Goal: Use online tool/utility: Use online tool/utility

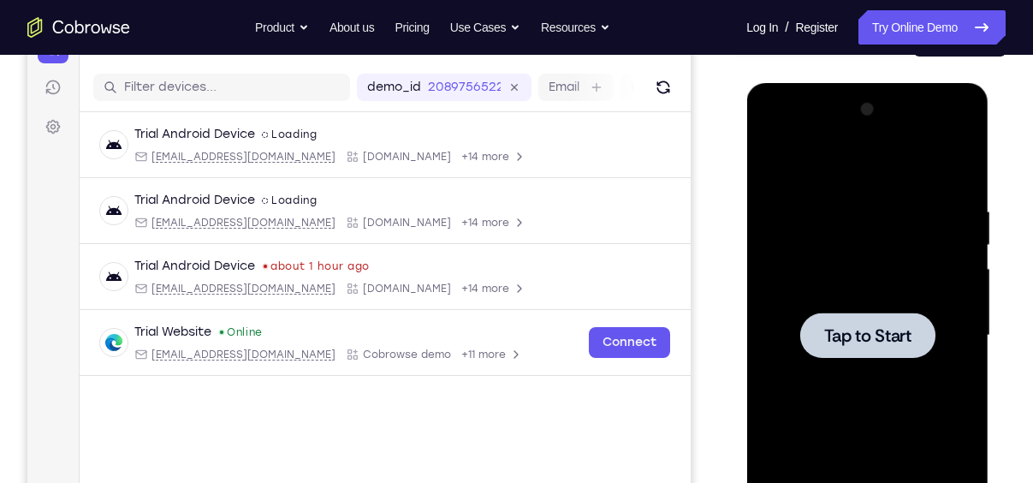
scroll to position [200, 0]
click at [866, 322] on div at bounding box center [867, 334] width 135 height 45
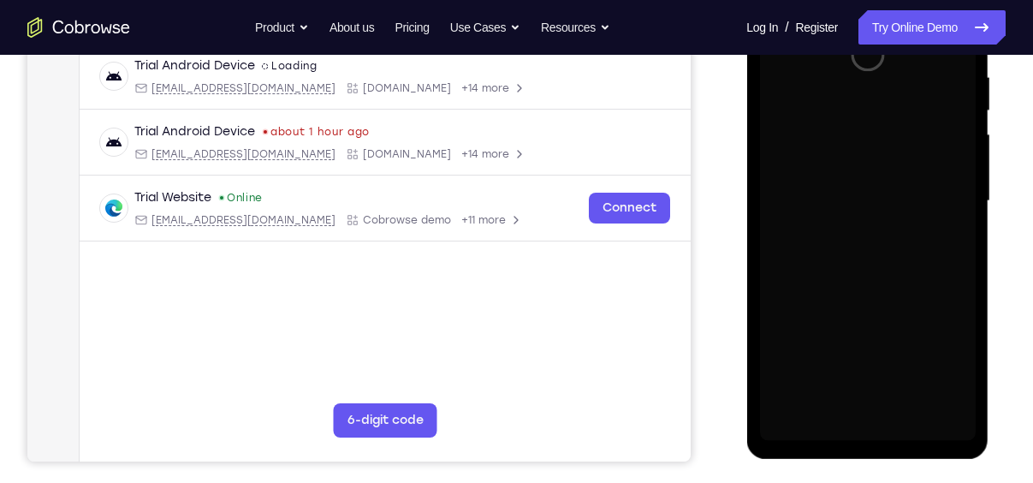
scroll to position [336, 0]
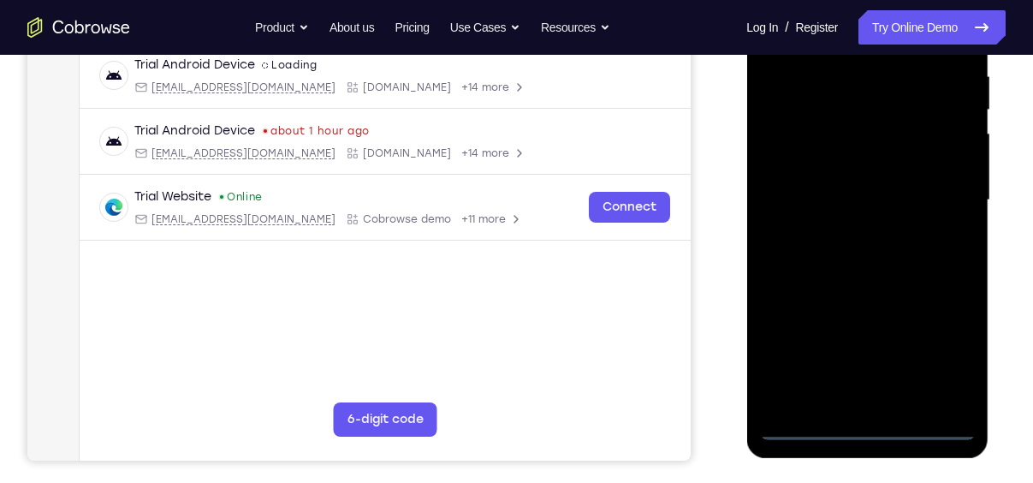
click at [867, 433] on div at bounding box center [867, 200] width 216 height 479
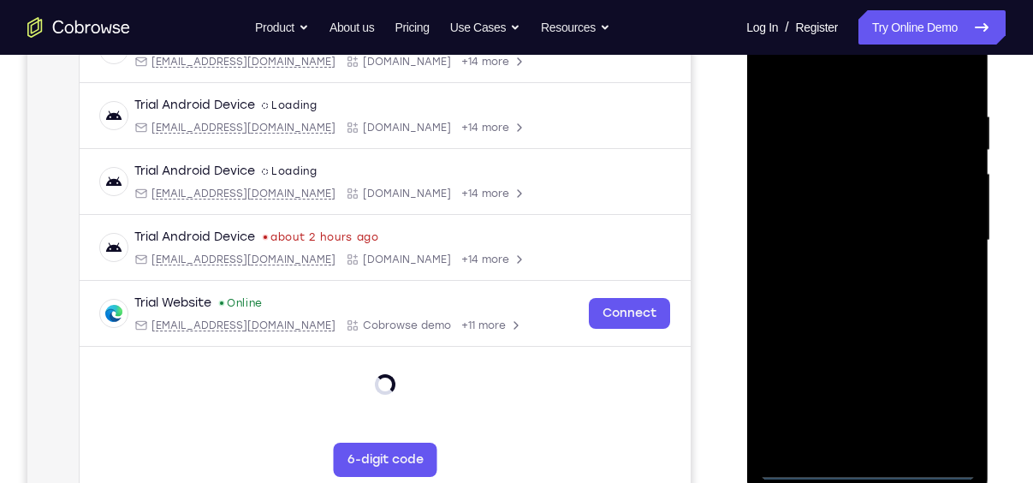
scroll to position [294, 0]
click at [941, 399] on div at bounding box center [867, 241] width 216 height 479
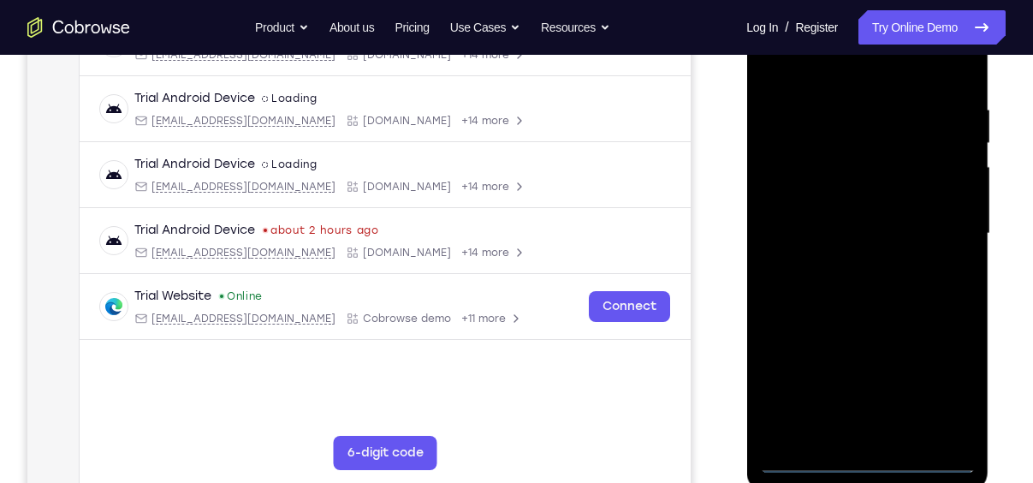
scroll to position [303, 0]
click at [833, 72] on div at bounding box center [867, 232] width 216 height 479
click at [934, 231] on div at bounding box center [867, 232] width 216 height 479
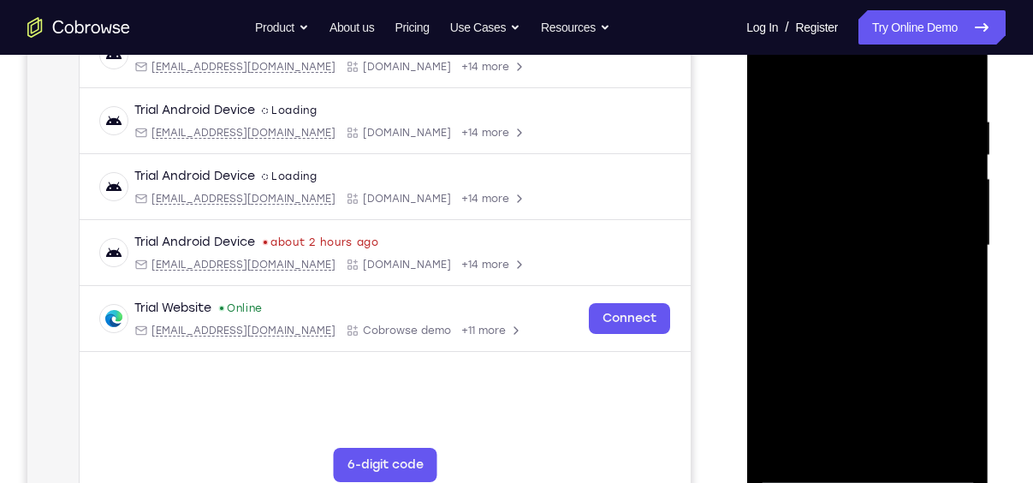
scroll to position [288, 0]
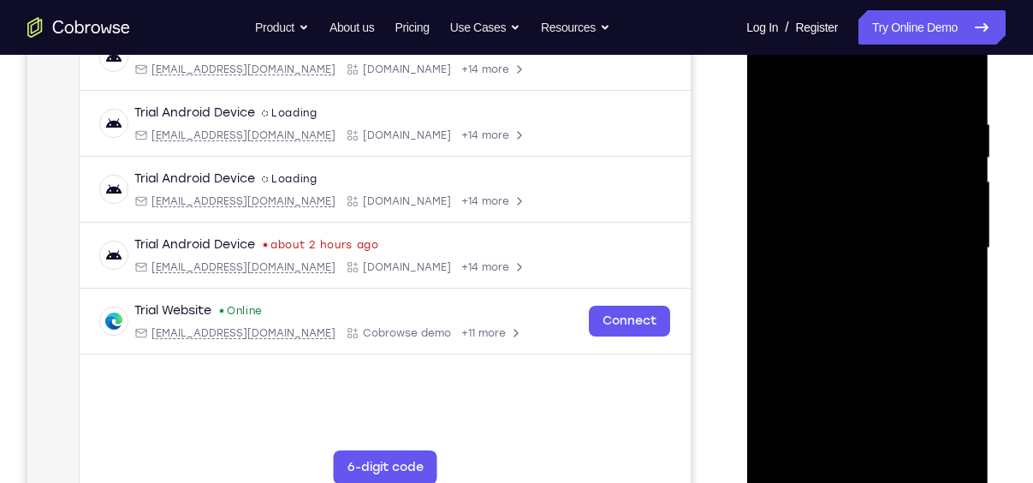
click at [843, 450] on div at bounding box center [867, 248] width 216 height 479
click at [845, 235] on div at bounding box center [867, 248] width 216 height 479
click at [874, 205] on div at bounding box center [867, 248] width 216 height 479
click at [867, 248] on div at bounding box center [867, 248] width 216 height 479
click at [867, 305] on div at bounding box center [867, 248] width 216 height 479
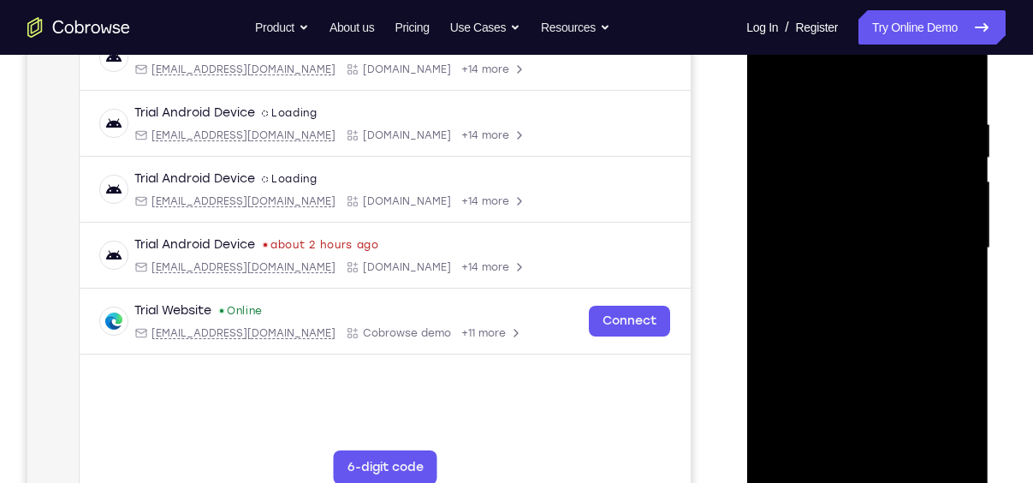
click at [867, 305] on div at bounding box center [867, 248] width 216 height 479
click at [905, 334] on div at bounding box center [867, 248] width 216 height 479
click at [905, 452] on div at bounding box center [867, 248] width 216 height 479
click at [889, 342] on div at bounding box center [867, 248] width 216 height 479
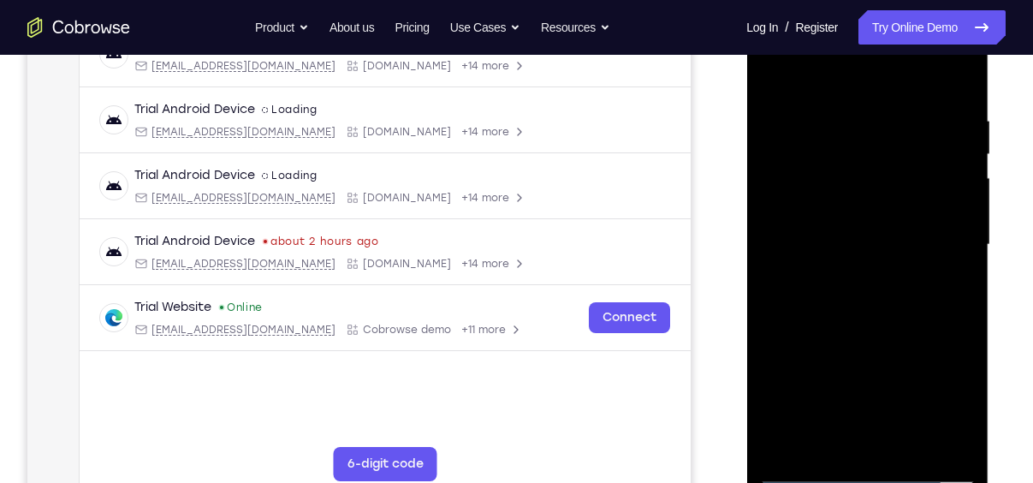
scroll to position [285, 0]
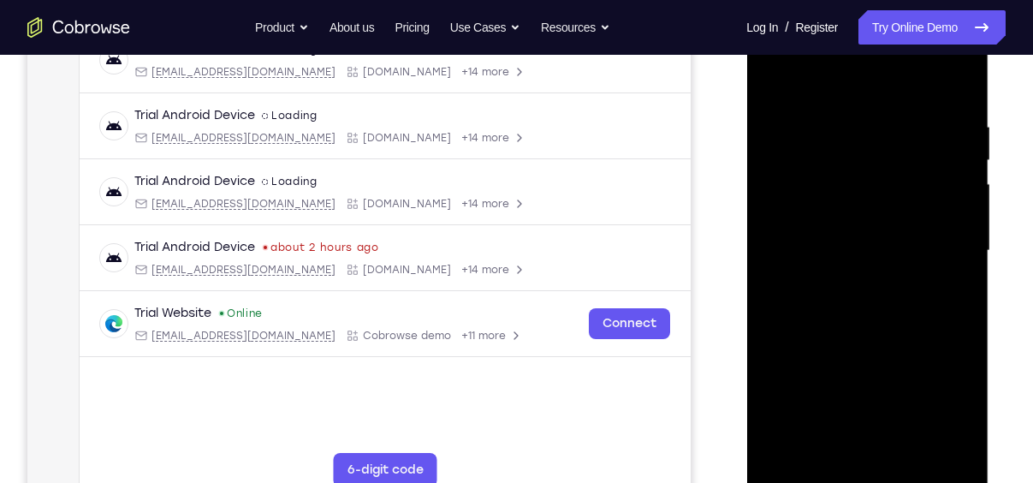
click at [775, 72] on div at bounding box center [867, 250] width 216 height 479
click at [836, 122] on div at bounding box center [867, 250] width 216 height 479
click at [936, 439] on div at bounding box center [867, 250] width 216 height 479
click at [948, 241] on div at bounding box center [867, 250] width 216 height 479
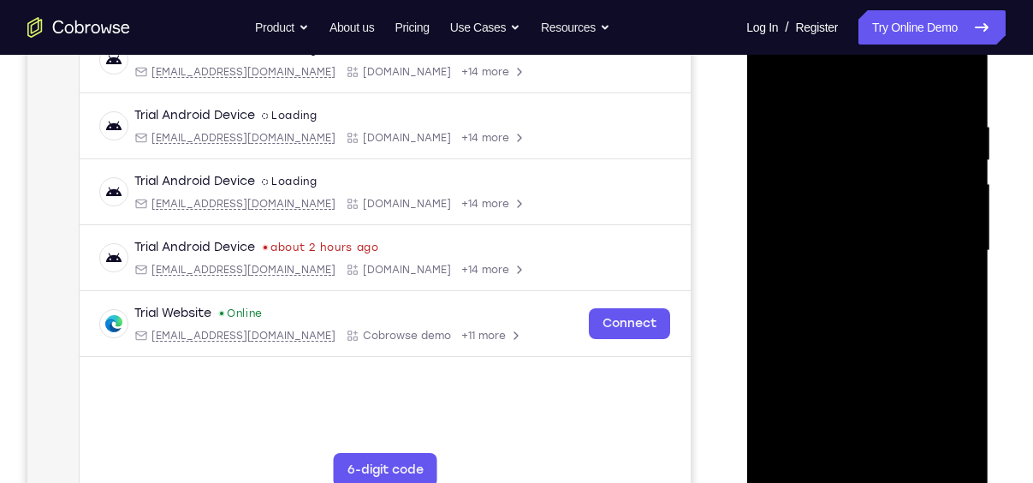
click at [948, 241] on div at bounding box center [867, 250] width 216 height 479
drag, startPoint x: 946, startPoint y: 241, endPoint x: 655, endPoint y: 246, distance: 291.1
click at [746, 246] on html "Online web based iOS Simulators and Android Emulators. Run iPhone, iPad, Mobile…" at bounding box center [868, 255] width 244 height 514
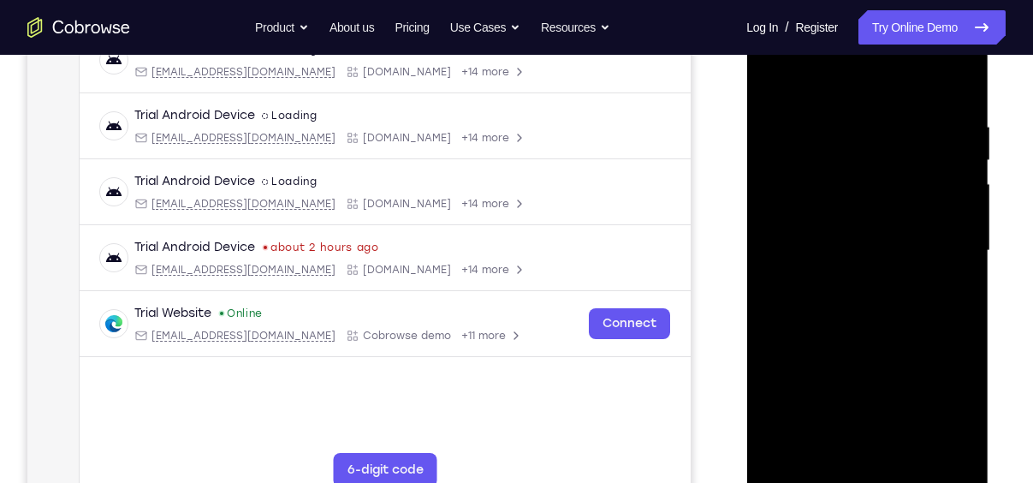
drag, startPoint x: 929, startPoint y: 275, endPoint x: 678, endPoint y: 283, distance: 251.0
click at [746, 283] on html "Online web based iOS Simulators and Android Emulators. Run iPhone, iPad, Mobile…" at bounding box center [868, 255] width 244 height 514
drag, startPoint x: 946, startPoint y: 268, endPoint x: 721, endPoint y: 276, distance: 225.3
click at [746, 276] on html "Online web based iOS Simulators and Android Emulators. Run iPhone, iPad, Mobile…" at bounding box center [868, 255] width 244 height 514
drag, startPoint x: 953, startPoint y: 263, endPoint x: 677, endPoint y: 235, distance: 277.1
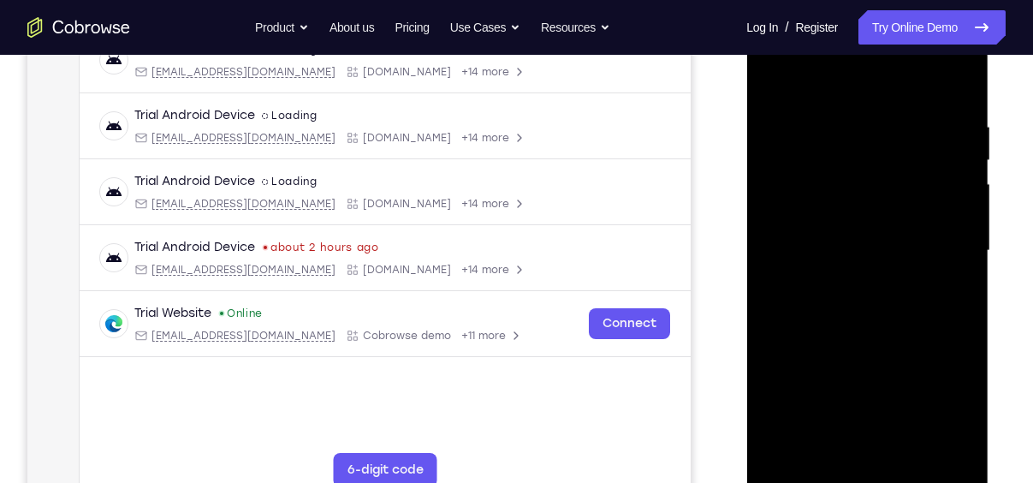
click at [746, 235] on html "Online web based iOS Simulators and Android Emulators. Run iPhone, iPad, Mobile…" at bounding box center [868, 255] width 244 height 514
drag, startPoint x: 939, startPoint y: 294, endPoint x: 720, endPoint y: 288, distance: 219.2
click at [746, 288] on html "Online web based iOS Simulators and Android Emulators. Run iPhone, iPad, Mobile…" at bounding box center [868, 255] width 244 height 514
drag, startPoint x: 946, startPoint y: 317, endPoint x: 699, endPoint y: 323, distance: 246.6
click at [746, 323] on html "Online web based iOS Simulators and Android Emulators. Run iPhone, iPad, Mobile…" at bounding box center [868, 255] width 244 height 514
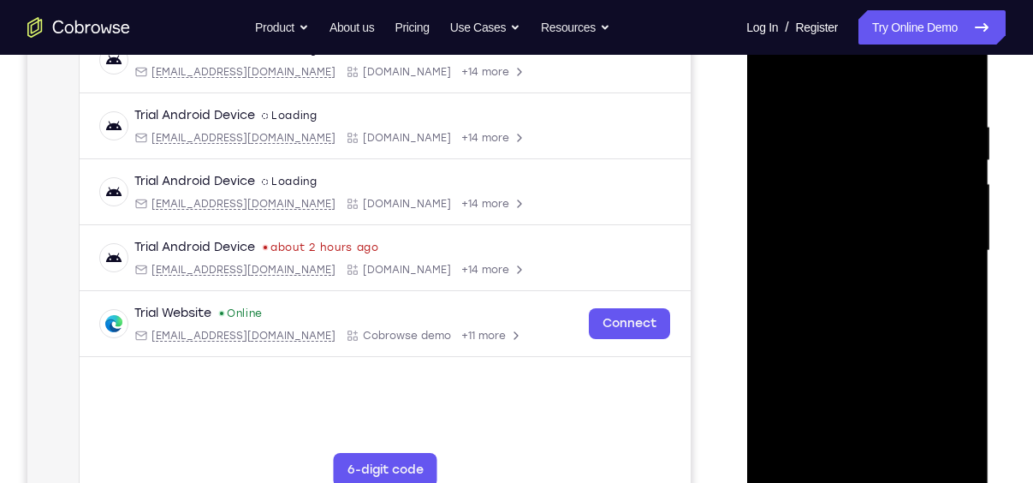
drag, startPoint x: 951, startPoint y: 311, endPoint x: 667, endPoint y: 313, distance: 284.2
click at [746, 313] on html "Online web based iOS Simulators and Android Emulators. Run iPhone, iPad, Mobile…" at bounding box center [868, 255] width 244 height 514
drag, startPoint x: 933, startPoint y: 259, endPoint x: 674, endPoint y: 253, distance: 259.4
click at [746, 253] on html "Online web based iOS Simulators and Android Emulators. Run iPhone, iPad, Mobile…" at bounding box center [868, 255] width 244 height 514
drag, startPoint x: 960, startPoint y: 319, endPoint x: 778, endPoint y: 350, distance: 184.1
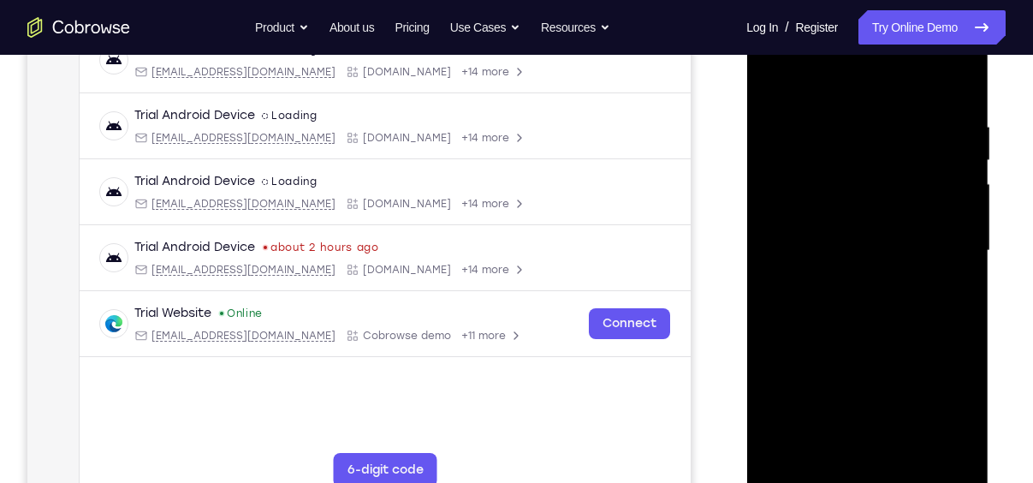
click at [778, 350] on div at bounding box center [867, 250] width 216 height 479
drag, startPoint x: 943, startPoint y: 312, endPoint x: 682, endPoint y: 288, distance: 261.3
click at [746, 288] on html "Online web based iOS Simulators and Android Emulators. Run iPhone, iPad, Mobile…" at bounding box center [868, 255] width 244 height 514
drag, startPoint x: 928, startPoint y: 269, endPoint x: 717, endPoint y: 283, distance: 211.9
click at [746, 283] on html "Online web based iOS Simulators and Android Emulators. Run iPhone, iPad, Mobile…" at bounding box center [868, 255] width 244 height 514
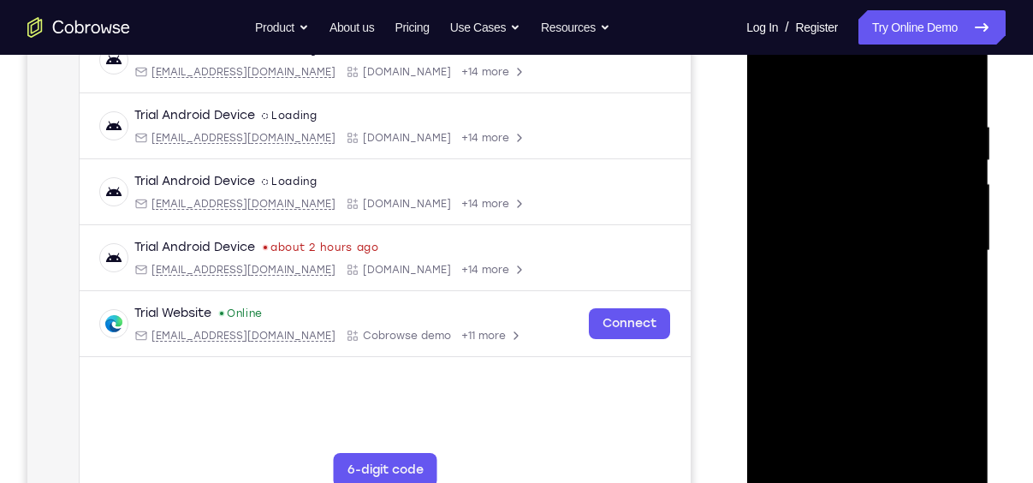
drag, startPoint x: 944, startPoint y: 295, endPoint x: 738, endPoint y: 277, distance: 207.2
click at [746, 277] on html "Online web based iOS Simulators and Android Emulators. Run iPhone, iPad, Mobile…" at bounding box center [868, 255] width 244 height 514
drag, startPoint x: 949, startPoint y: 286, endPoint x: 1370, endPoint y: 303, distance: 420.7
click at [746, 242] on html "Online web based iOS Simulators and Android Emulators. Run iPhone, iPad, Mobile…" at bounding box center [868, 255] width 244 height 514
drag, startPoint x: 948, startPoint y: 270, endPoint x: 713, endPoint y: 257, distance: 234.9
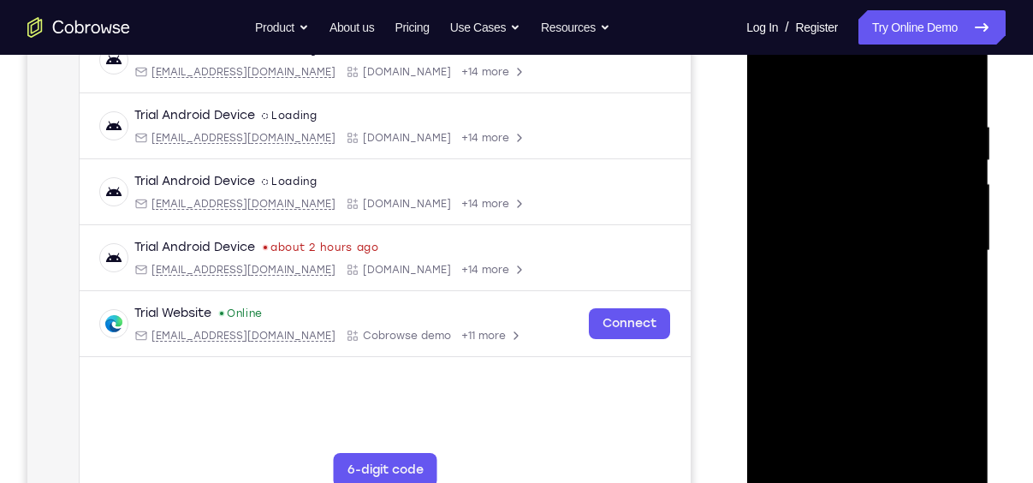
click at [746, 257] on html "Online web based iOS Simulators and Android Emulators. Run iPhone, iPad, Mobile…" at bounding box center [868, 255] width 244 height 514
click at [950, 92] on div at bounding box center [867, 250] width 216 height 479
click at [911, 446] on div at bounding box center [867, 250] width 216 height 479
click at [782, 74] on div at bounding box center [867, 250] width 216 height 479
click at [950, 455] on div at bounding box center [867, 250] width 216 height 479
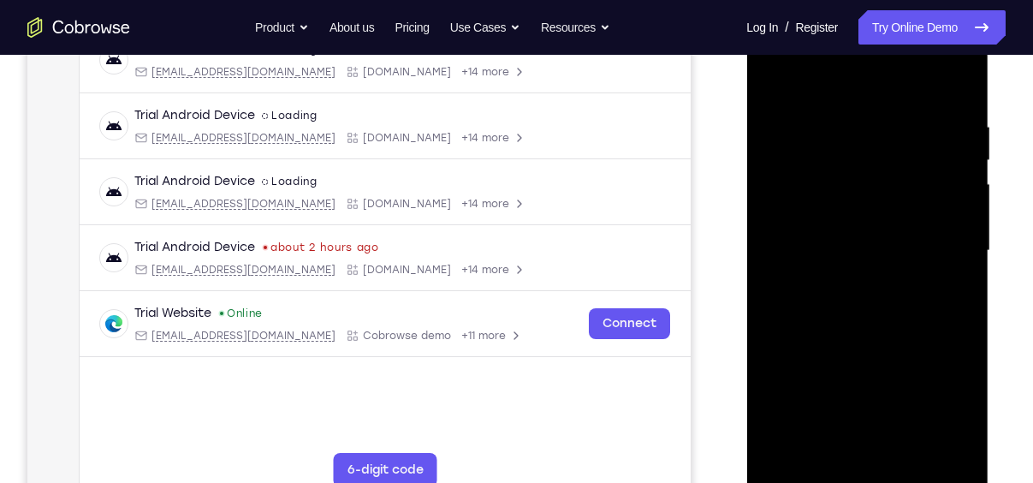
click at [781, 452] on div at bounding box center [867, 250] width 216 height 479
drag, startPoint x: 901, startPoint y: 397, endPoint x: 915, endPoint y: 81, distance: 316.2
click at [915, 81] on div at bounding box center [867, 250] width 216 height 479
drag, startPoint x: 915, startPoint y: 311, endPoint x: 948, endPoint y: 72, distance: 241.2
click at [948, 72] on div at bounding box center [867, 250] width 216 height 479
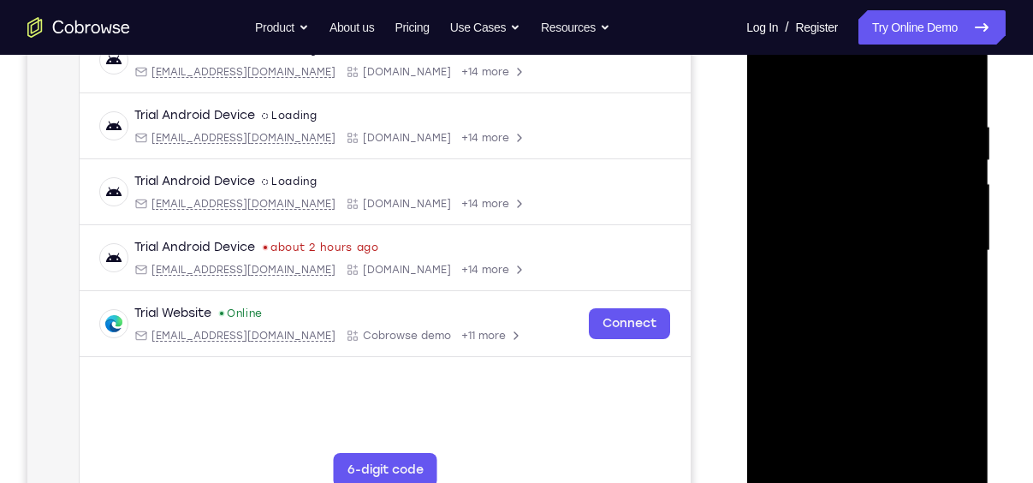
drag, startPoint x: 915, startPoint y: 375, endPoint x: 925, endPoint y: 95, distance: 280.1
click at [925, 95] on div at bounding box center [867, 250] width 216 height 479
drag, startPoint x: 908, startPoint y: 288, endPoint x: 922, endPoint y: 73, distance: 215.3
click at [922, 73] on div at bounding box center [867, 250] width 216 height 479
drag, startPoint x: 904, startPoint y: 291, endPoint x: 1662, endPoint y: 28, distance: 802.7
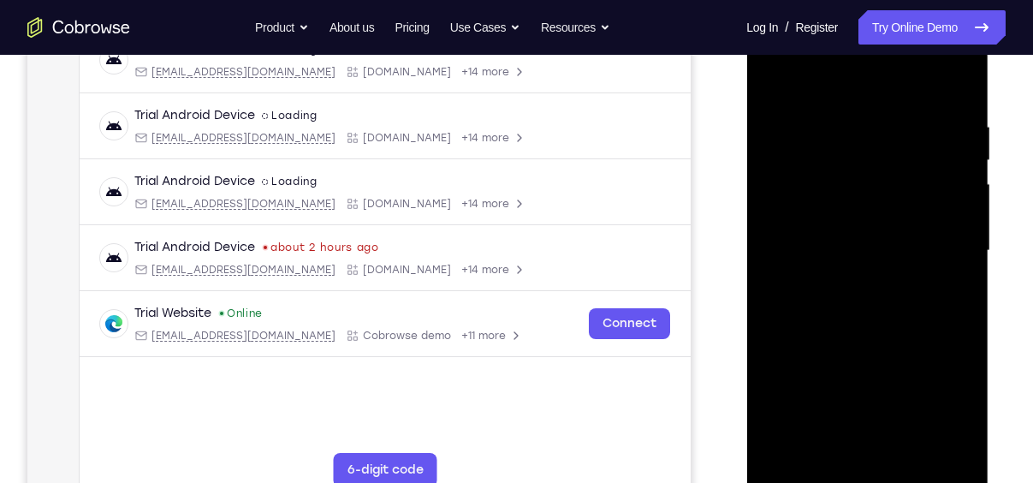
click at [916, 30] on div at bounding box center [867, 250] width 216 height 479
drag, startPoint x: 923, startPoint y: 268, endPoint x: 960, endPoint y: 13, distance: 257.7
click at [960, 13] on div at bounding box center [867, 250] width 216 height 479
drag, startPoint x: 913, startPoint y: 290, endPoint x: 960, endPoint y: 45, distance: 249.2
click at [960, 45] on div at bounding box center [867, 250] width 216 height 479
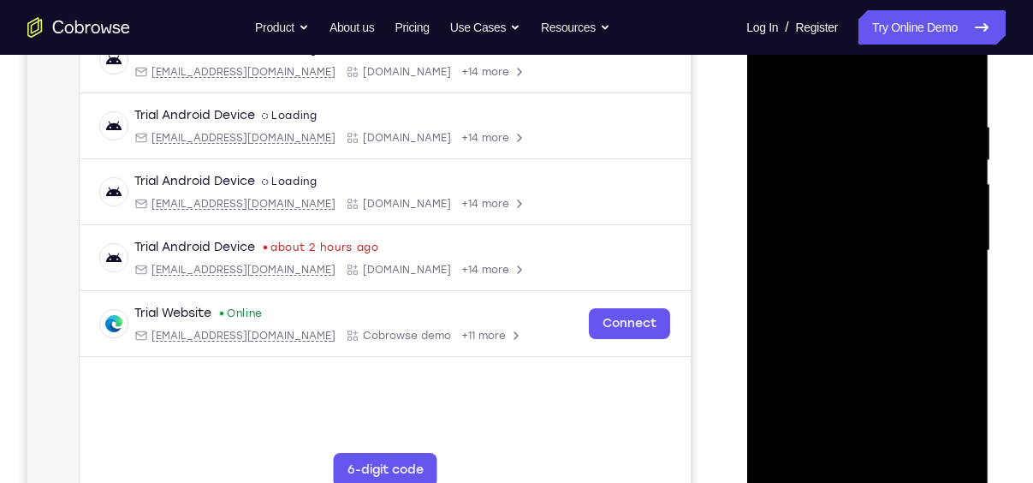
drag, startPoint x: 904, startPoint y: 371, endPoint x: 918, endPoint y: 59, distance: 311.9
click at [918, 59] on div at bounding box center [867, 250] width 216 height 479
drag, startPoint x: 925, startPoint y: 400, endPoint x: 912, endPoint y: 110, distance: 289.7
click at [912, 110] on div at bounding box center [867, 250] width 216 height 479
drag, startPoint x: 923, startPoint y: 389, endPoint x: 939, endPoint y: 84, distance: 305.2
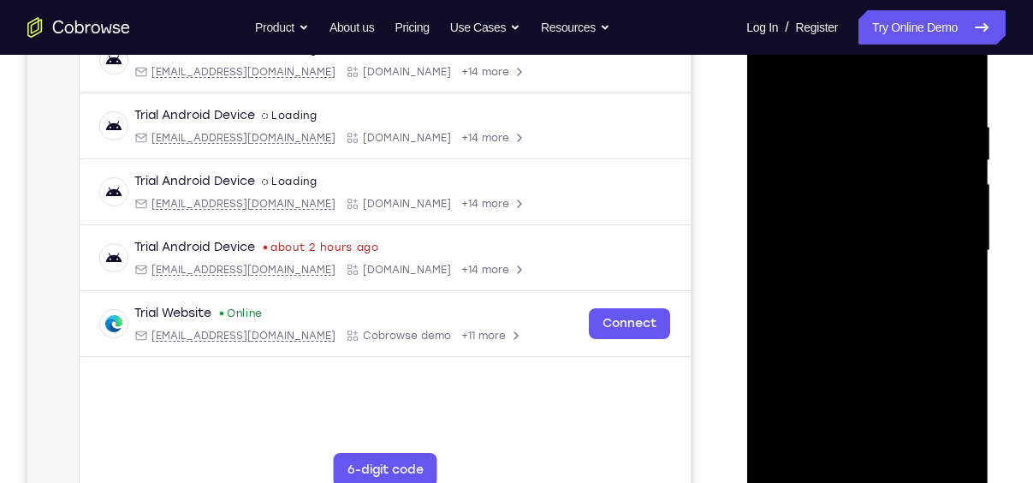
click at [939, 84] on div at bounding box center [867, 250] width 216 height 479
drag, startPoint x: 927, startPoint y: 345, endPoint x: 944, endPoint y: 164, distance: 181.4
click at [944, 164] on div at bounding box center [867, 250] width 216 height 479
drag, startPoint x: 907, startPoint y: 377, endPoint x: 960, endPoint y: 141, distance: 241.1
click at [960, 141] on div at bounding box center [867, 250] width 216 height 479
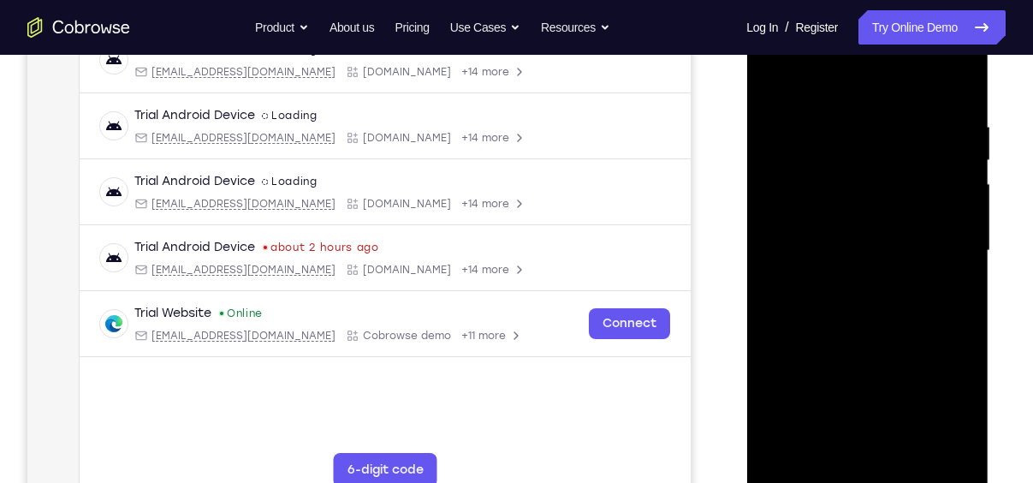
drag, startPoint x: 914, startPoint y: 354, endPoint x: 952, endPoint y: 115, distance: 241.8
click at [952, 115] on div at bounding box center [867, 250] width 216 height 479
drag, startPoint x: 913, startPoint y: 341, endPoint x: 941, endPoint y: 74, distance: 268.6
click at [941, 74] on div at bounding box center [867, 250] width 216 height 479
drag, startPoint x: 886, startPoint y: 360, endPoint x: 922, endPoint y: 66, distance: 296.7
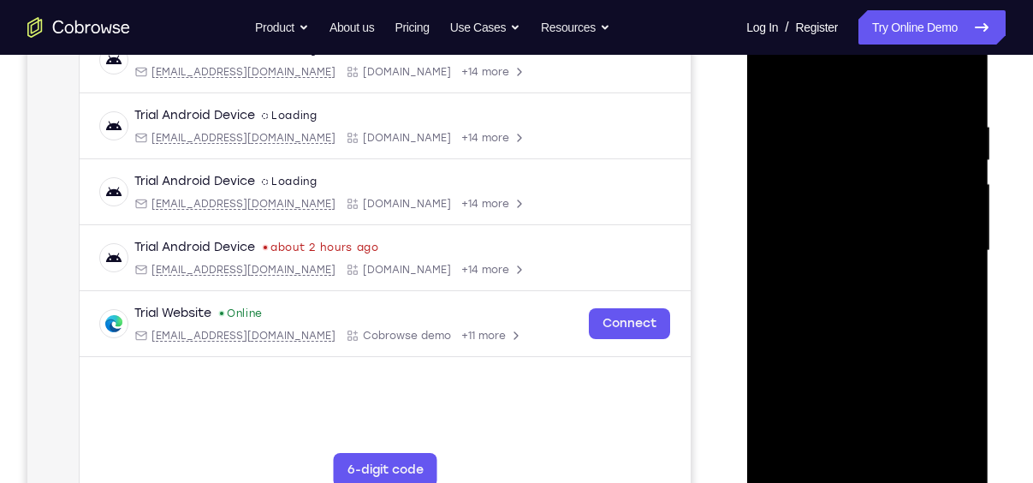
click at [922, 66] on div at bounding box center [867, 250] width 216 height 479
drag, startPoint x: 889, startPoint y: 363, endPoint x: 900, endPoint y: 247, distance: 116.0
click at [900, 247] on div at bounding box center [867, 250] width 216 height 479
drag, startPoint x: 923, startPoint y: 393, endPoint x: 931, endPoint y: 181, distance: 212.4
click at [931, 181] on div at bounding box center [867, 250] width 216 height 479
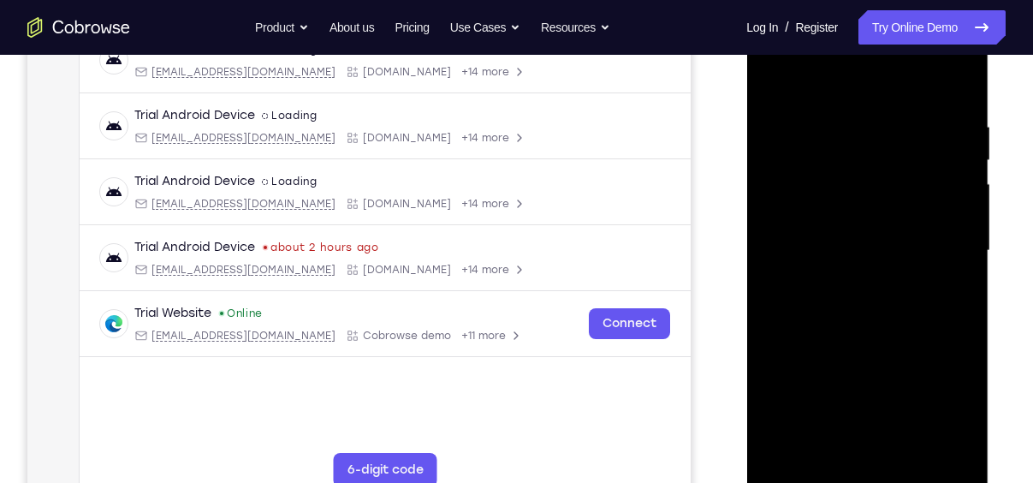
drag, startPoint x: 934, startPoint y: 328, endPoint x: 946, endPoint y: 139, distance: 189.6
click at [946, 139] on div at bounding box center [867, 250] width 216 height 479
drag, startPoint x: 911, startPoint y: 305, endPoint x: 947, endPoint y: 90, distance: 217.9
click at [947, 90] on div at bounding box center [867, 250] width 216 height 479
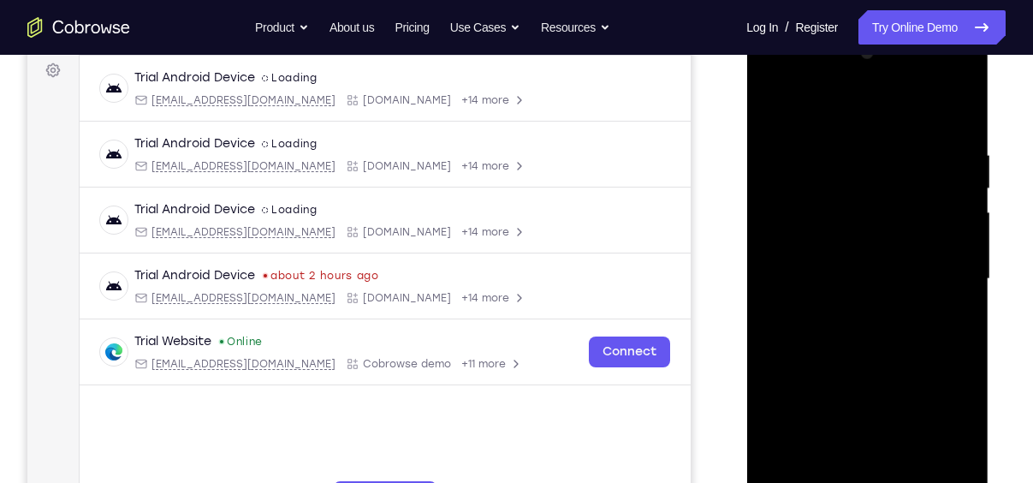
scroll to position [256, 0]
drag, startPoint x: 922, startPoint y: 408, endPoint x: 905, endPoint y: 117, distance: 291.6
click at [905, 117] on div at bounding box center [867, 279] width 216 height 479
drag, startPoint x: 901, startPoint y: 378, endPoint x: 905, endPoint y: 237, distance: 140.4
click at [905, 237] on div at bounding box center [867, 279] width 216 height 479
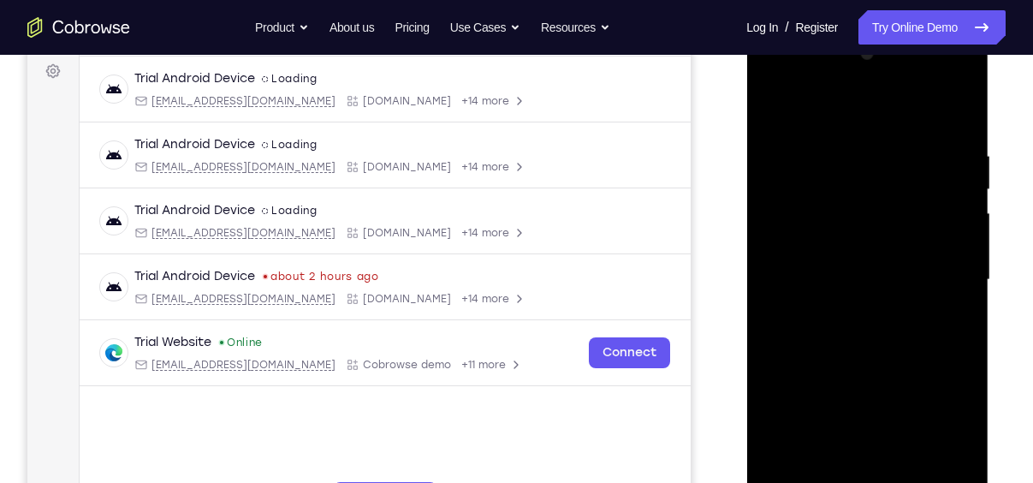
drag, startPoint x: 908, startPoint y: 390, endPoint x: 900, endPoint y: 119, distance: 270.6
click at [900, 119] on div at bounding box center [867, 279] width 216 height 479
drag, startPoint x: 889, startPoint y: 367, endPoint x: 914, endPoint y: 114, distance: 254.6
click at [914, 114] on div at bounding box center [867, 279] width 216 height 479
drag, startPoint x: 907, startPoint y: 370, endPoint x: 932, endPoint y: 68, distance: 303.3
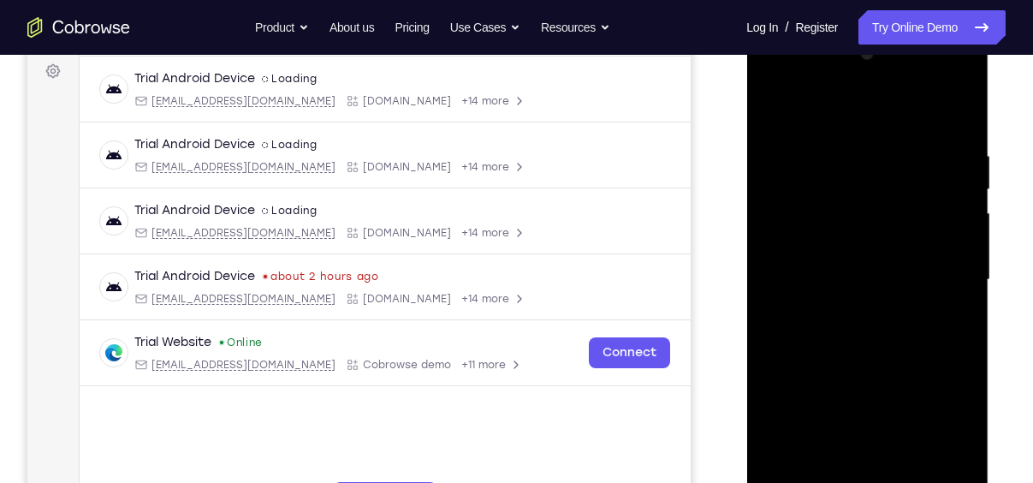
click at [932, 68] on div at bounding box center [867, 279] width 216 height 479
drag, startPoint x: 889, startPoint y: 310, endPoint x: 925, endPoint y: -3, distance: 314.5
click at [925, 27] on html "Online web based iOS Simulators and Android Emulators. Run iPhone, iPad, Mobile…" at bounding box center [868, 284] width 244 height 514
click at [944, 265] on div at bounding box center [867, 279] width 216 height 479
click at [948, 269] on div at bounding box center [867, 279] width 216 height 479
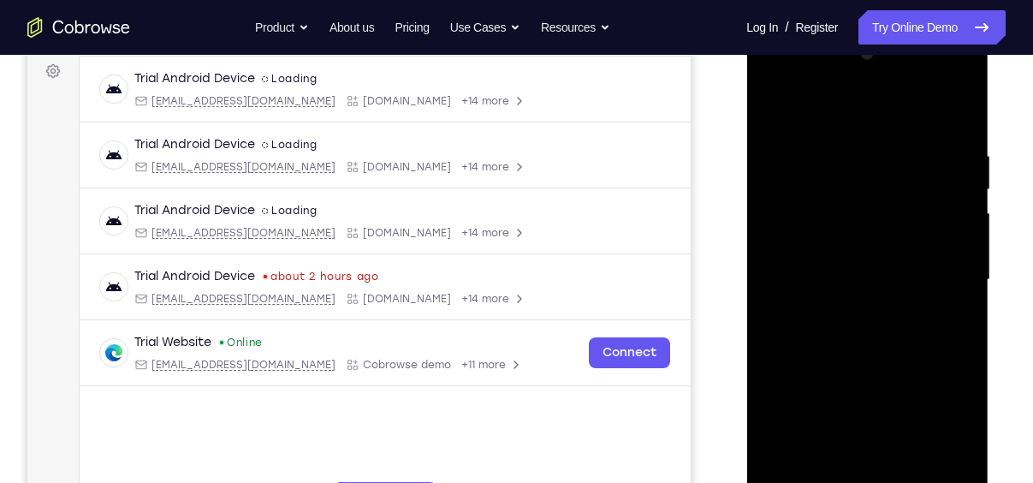
drag, startPoint x: 914, startPoint y: 340, endPoint x: 932, endPoint y: 127, distance: 213.9
click at [932, 127] on div at bounding box center [867, 279] width 216 height 479
click at [925, 392] on div at bounding box center [867, 279] width 216 height 479
drag, startPoint x: 895, startPoint y: 411, endPoint x: 900, endPoint y: 137, distance: 274.0
click at [900, 137] on div at bounding box center [867, 279] width 216 height 479
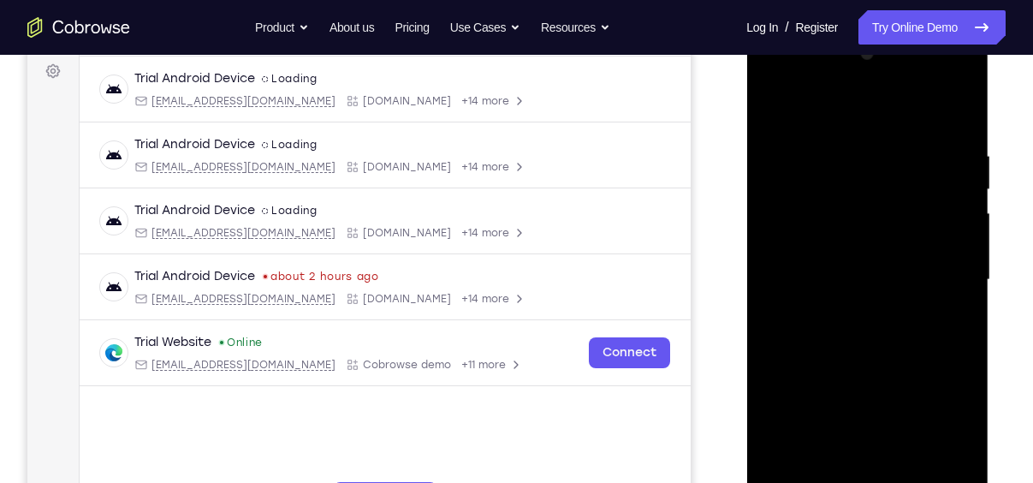
drag, startPoint x: 925, startPoint y: 401, endPoint x: 934, endPoint y: 269, distance: 133.0
click at [934, 269] on div at bounding box center [867, 279] width 216 height 479
drag, startPoint x: 910, startPoint y: 205, endPoint x: 925, endPoint y: 450, distance: 245.3
click at [925, 450] on div at bounding box center [867, 279] width 216 height 479
drag, startPoint x: 900, startPoint y: 235, endPoint x: 907, endPoint y: 483, distance: 248.3
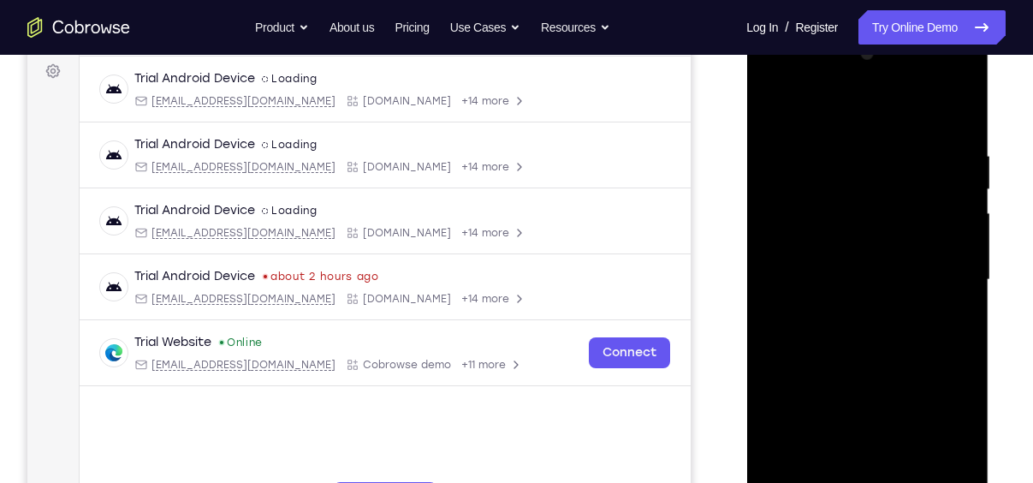
click at [907, 482] on div at bounding box center [867, 279] width 216 height 479
drag, startPoint x: 905, startPoint y: 201, endPoint x: 940, endPoint y: 438, distance: 239.7
click at [940, 438] on div at bounding box center [867, 279] width 216 height 479
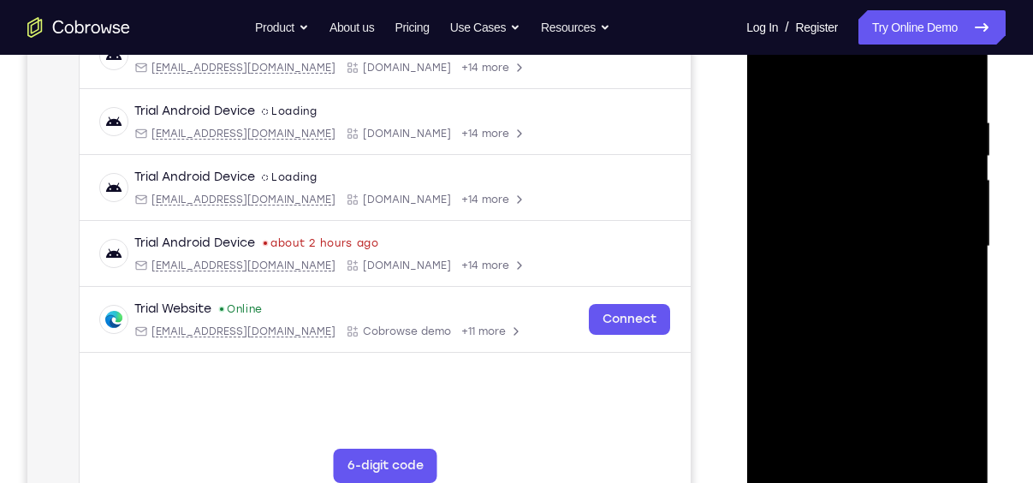
scroll to position [288, 0]
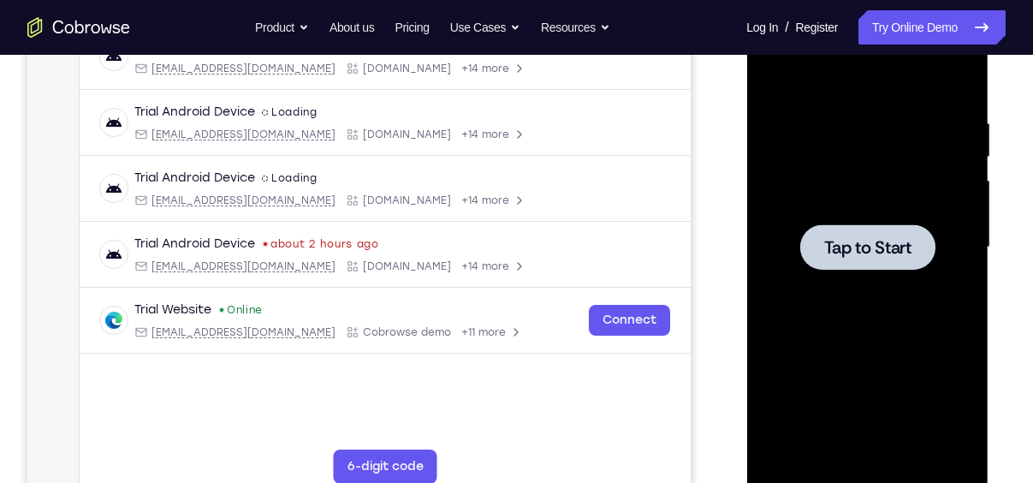
click at [830, 271] on div at bounding box center [867, 247] width 216 height 479
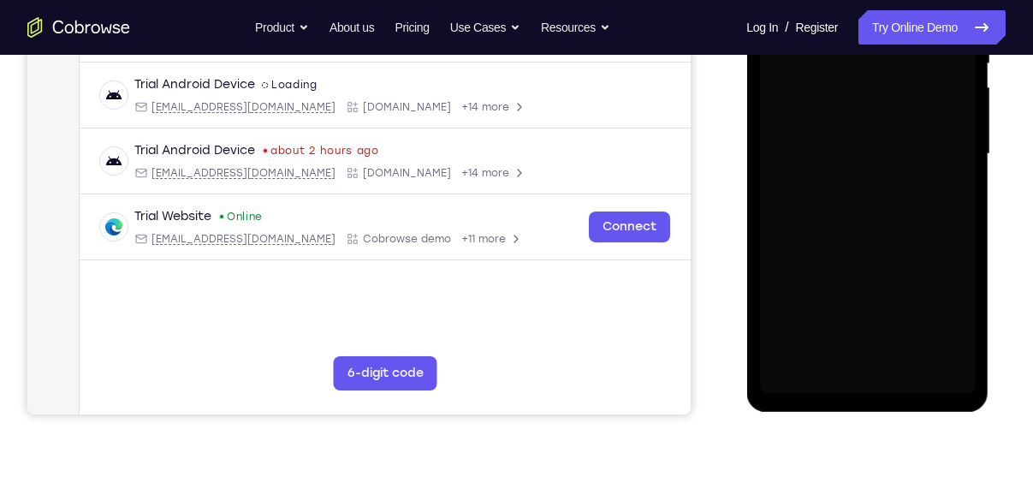
scroll to position [383, 0]
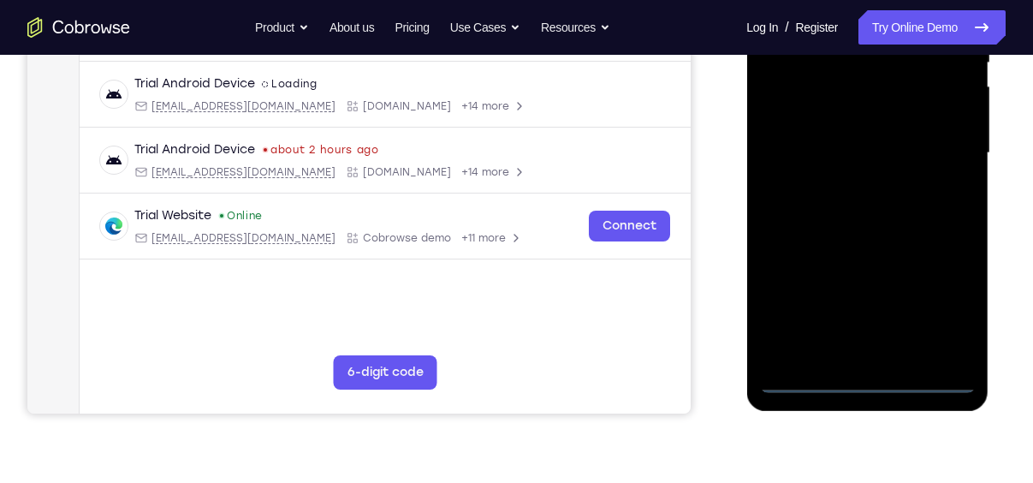
click at [865, 384] on div at bounding box center [867, 153] width 216 height 479
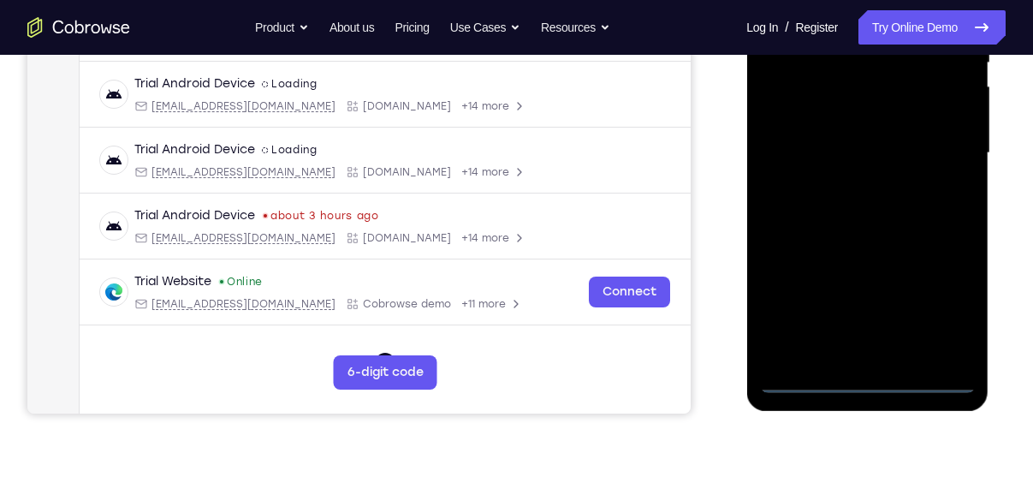
click at [869, 384] on div at bounding box center [867, 153] width 216 height 479
click at [941, 294] on div at bounding box center [867, 153] width 216 height 479
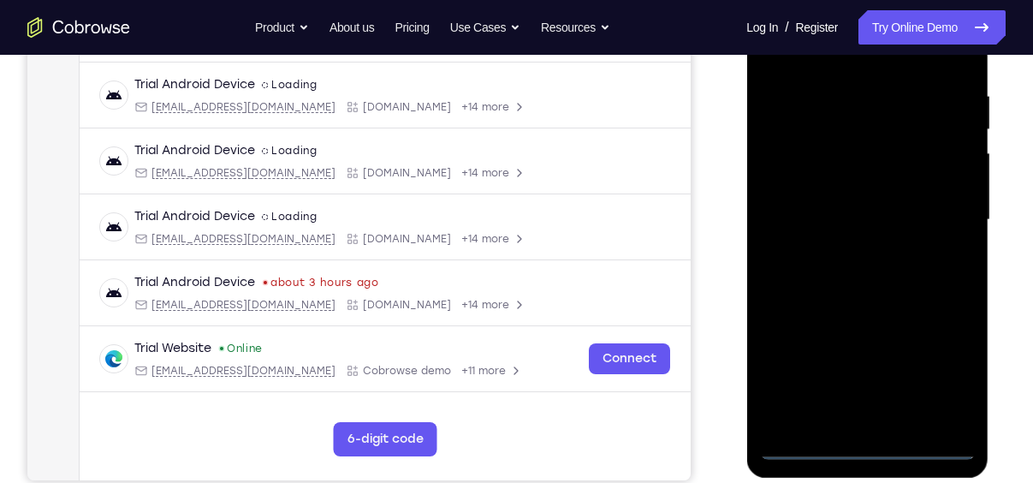
scroll to position [314, 0]
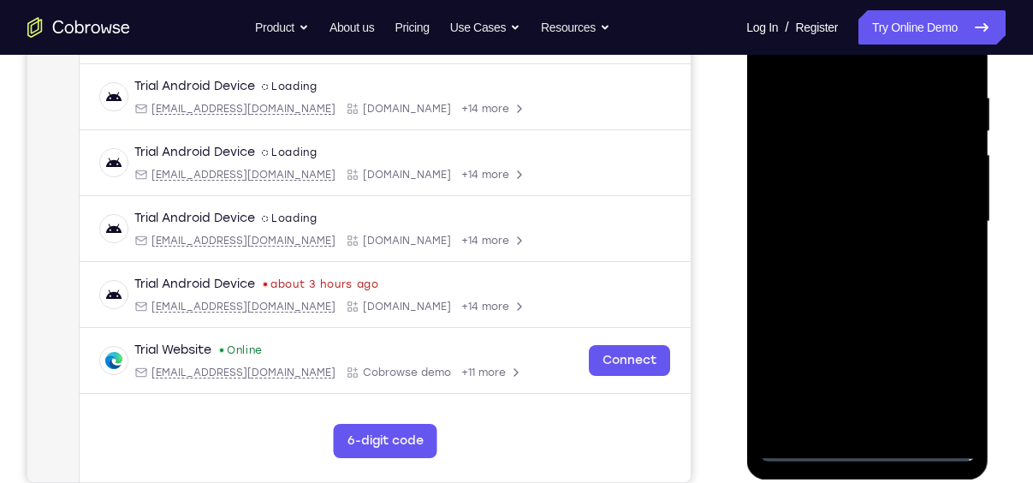
click at [854, 61] on div at bounding box center [867, 221] width 216 height 479
click at [934, 211] on div at bounding box center [867, 221] width 216 height 479
click at [847, 425] on div at bounding box center [867, 221] width 216 height 479
click at [870, 208] on div at bounding box center [867, 221] width 216 height 479
click at [877, 193] on div at bounding box center [867, 221] width 216 height 479
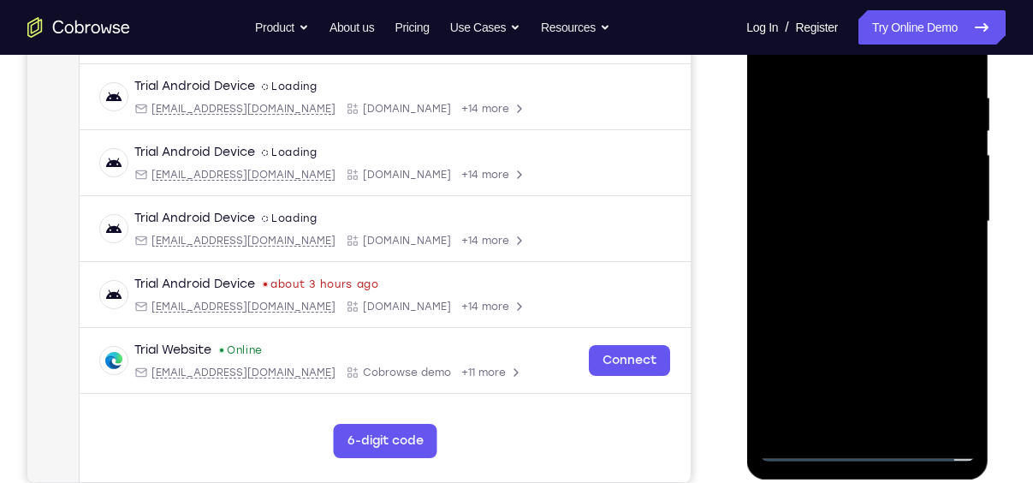
click at [881, 228] on div at bounding box center [867, 221] width 216 height 479
click at [877, 277] on div at bounding box center [867, 221] width 216 height 479
click at [890, 269] on div at bounding box center [867, 221] width 216 height 479
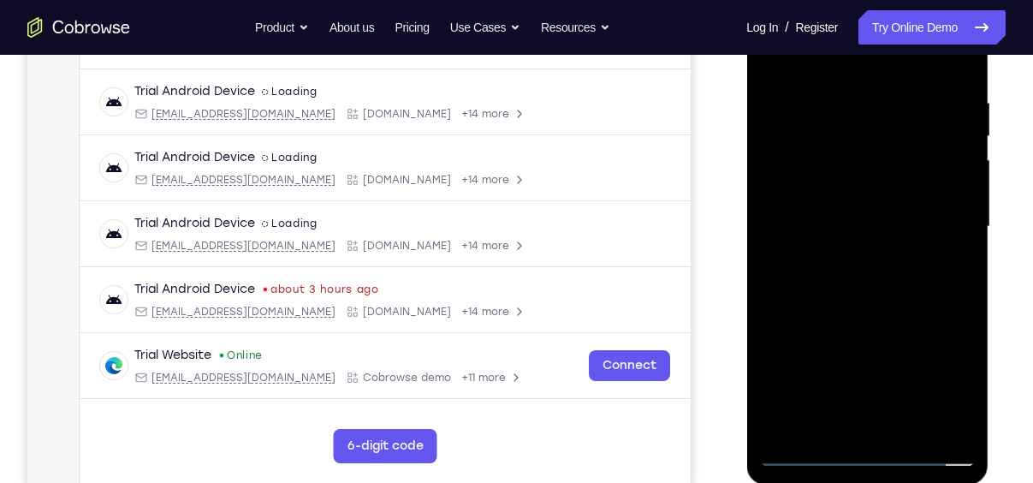
scroll to position [326, 0]
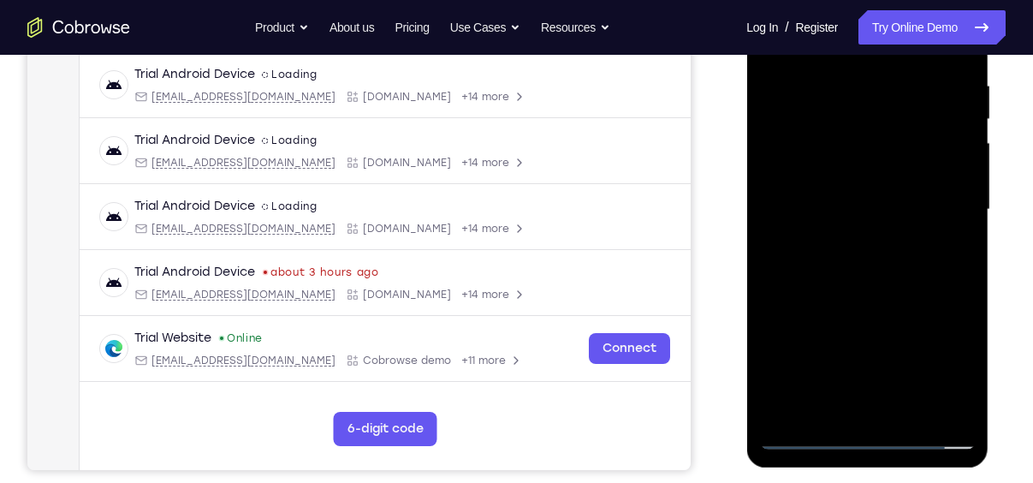
click at [886, 288] on div at bounding box center [867, 209] width 216 height 479
click at [911, 415] on div at bounding box center [867, 209] width 216 height 479
click at [898, 297] on div at bounding box center [867, 209] width 216 height 479
drag, startPoint x: 934, startPoint y: 380, endPoint x: 929, endPoint y: 171, distance: 208.9
click at [929, 171] on div at bounding box center [867, 209] width 216 height 479
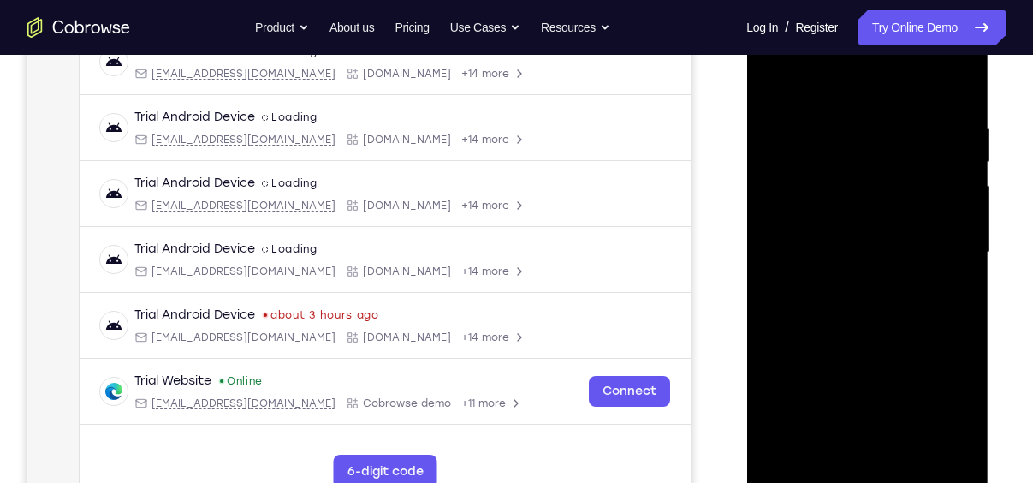
scroll to position [281, 0]
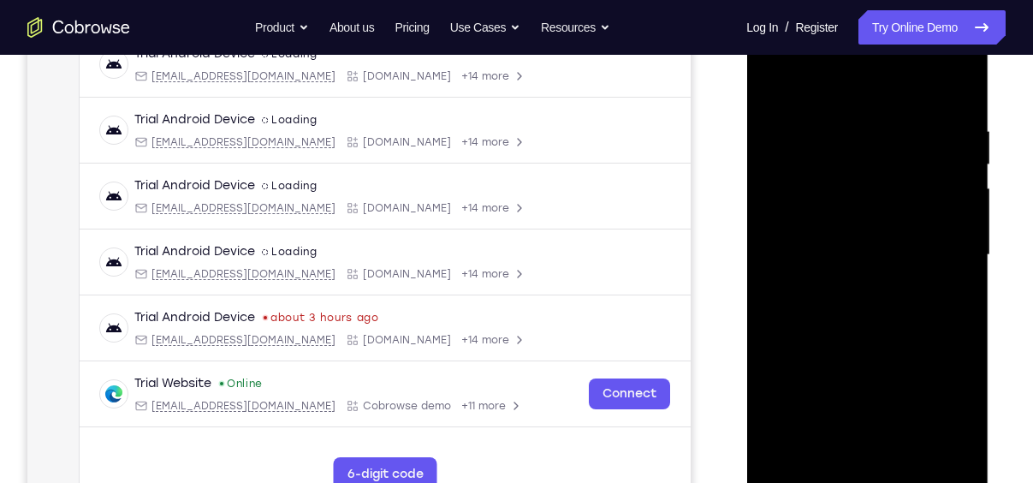
click at [782, 80] on div at bounding box center [867, 254] width 216 height 479
click at [837, 119] on div at bounding box center [867, 254] width 216 height 479
click at [936, 443] on div at bounding box center [867, 254] width 216 height 479
click at [947, 385] on div at bounding box center [867, 254] width 216 height 479
click at [948, 358] on div at bounding box center [867, 254] width 216 height 479
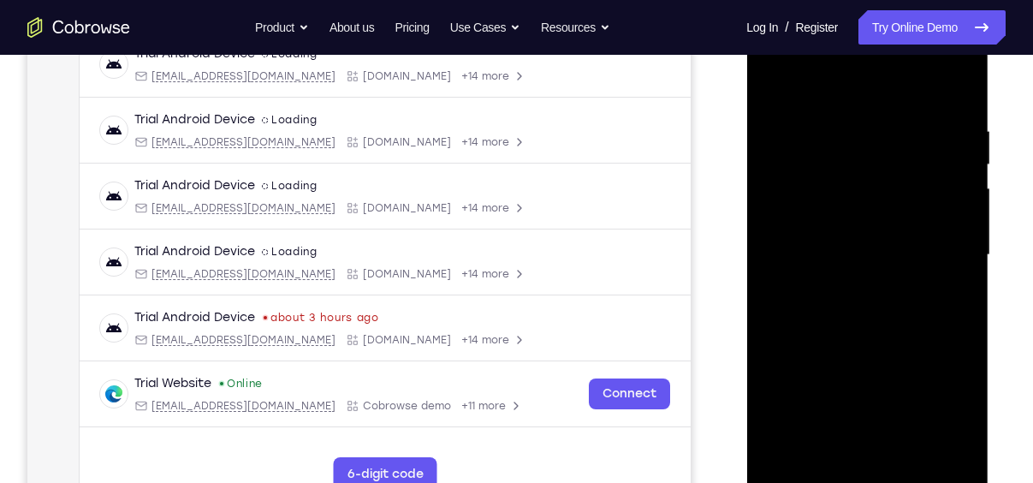
click at [965, 357] on div at bounding box center [867, 254] width 216 height 479
click at [952, 289] on div at bounding box center [867, 254] width 216 height 479
click at [954, 296] on div at bounding box center [867, 254] width 216 height 479
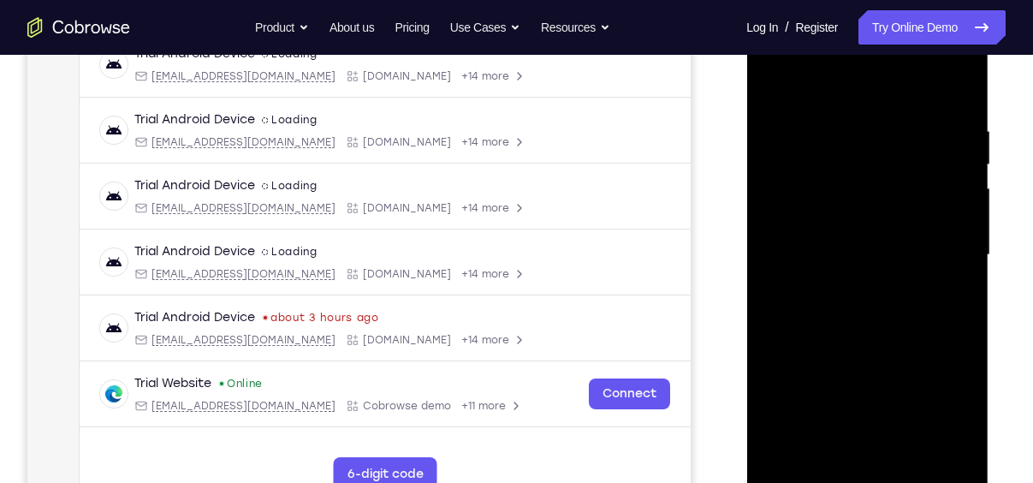
click at [954, 296] on div at bounding box center [867, 254] width 216 height 479
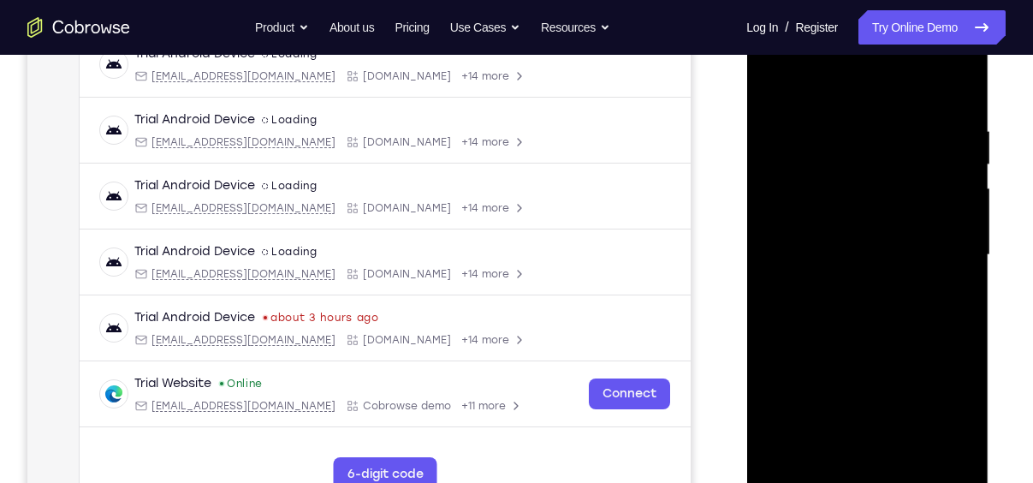
click at [954, 296] on div at bounding box center [867, 254] width 216 height 479
click at [956, 361] on div at bounding box center [867, 254] width 216 height 479
click at [954, 91] on div at bounding box center [867, 254] width 216 height 479
click at [912, 455] on div at bounding box center [867, 254] width 216 height 479
click at [783, 87] on div at bounding box center [867, 254] width 216 height 479
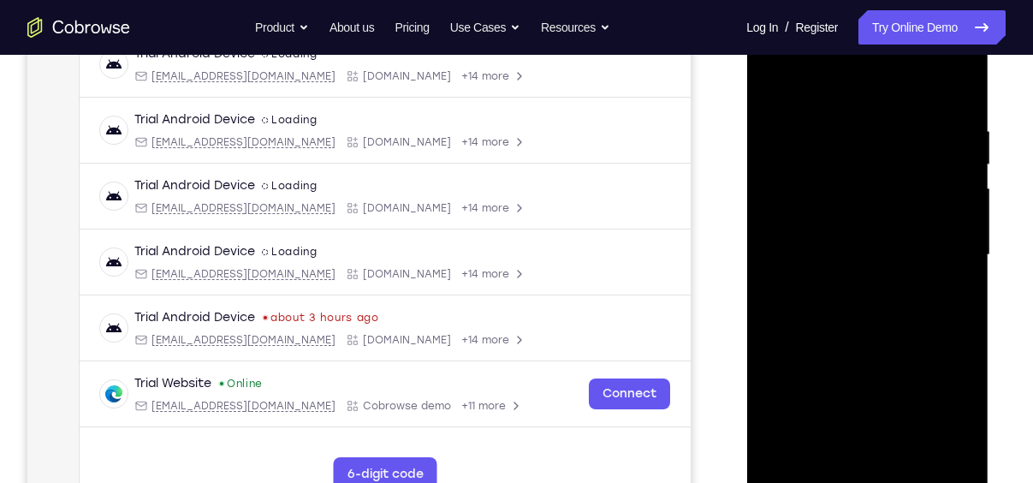
drag, startPoint x: 947, startPoint y: 117, endPoint x: 719, endPoint y: 106, distance: 228.0
click at [746, 106] on html "Online web based iOS Simulators and Android Emulators. Run iPhone, iPad, Mobile…" at bounding box center [868, 260] width 244 height 514
drag, startPoint x: 919, startPoint y: 120, endPoint x: 1438, endPoint y: 116, distance: 519.6
click at [746, 114] on html "Online web based iOS Simulators and Android Emulators. Run iPhone, iPad, Mobile…" at bounding box center [868, 260] width 244 height 514
drag, startPoint x: 919, startPoint y: 116, endPoint x: 725, endPoint y: 125, distance: 193.7
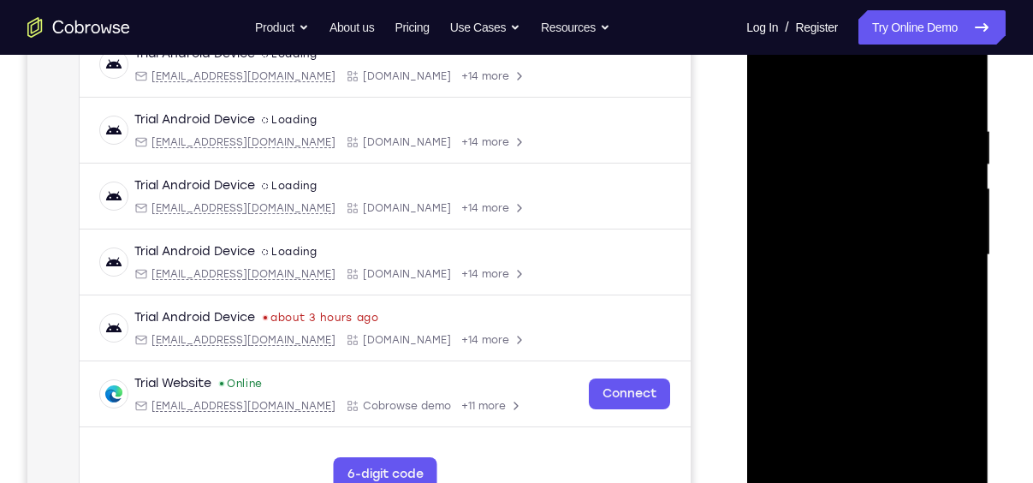
click at [746, 125] on html "Online web based iOS Simulators and Android Emulators. Run iPhone, iPad, Mobile…" at bounding box center [868, 260] width 244 height 514
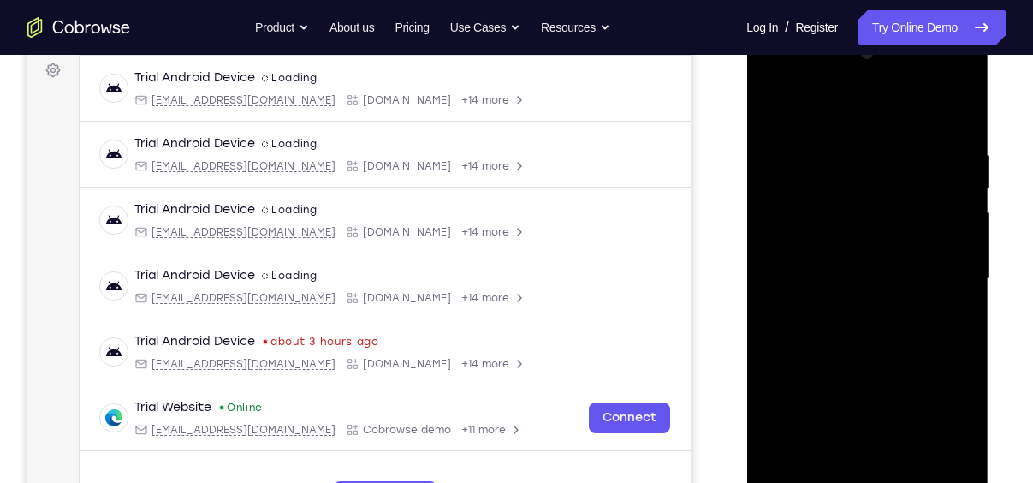
click at [891, 87] on div at bounding box center [867, 278] width 216 height 479
click at [842, 147] on div at bounding box center [867, 278] width 216 height 479
click at [954, 301] on div at bounding box center [867, 278] width 216 height 479
click at [946, 251] on div at bounding box center [867, 278] width 216 height 479
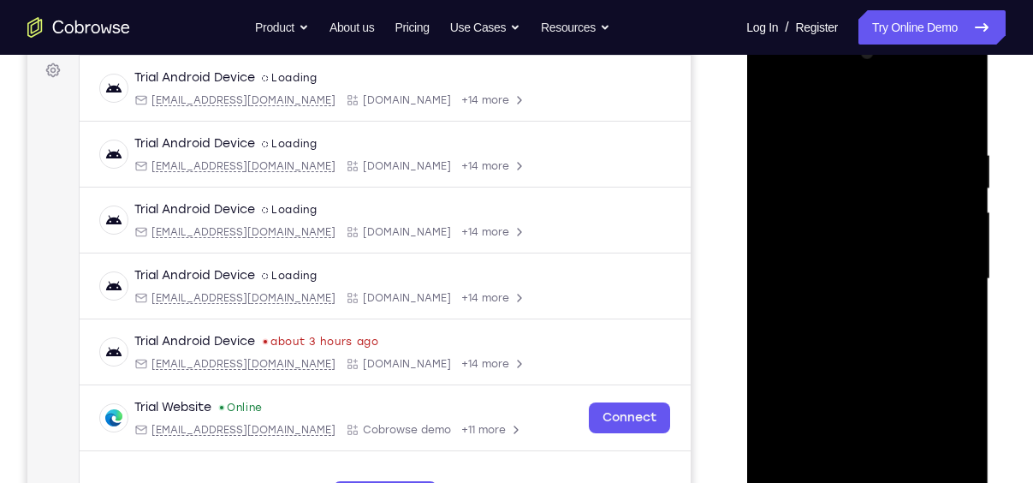
drag, startPoint x: 948, startPoint y: 266, endPoint x: 646, endPoint y: 246, distance: 302.9
click at [746, 246] on html "Online web based iOS Simulators and Android Emulators. Run iPhone, iPad, Mobile…" at bounding box center [868, 284] width 244 height 514
click at [943, 145] on div at bounding box center [867, 278] width 216 height 479
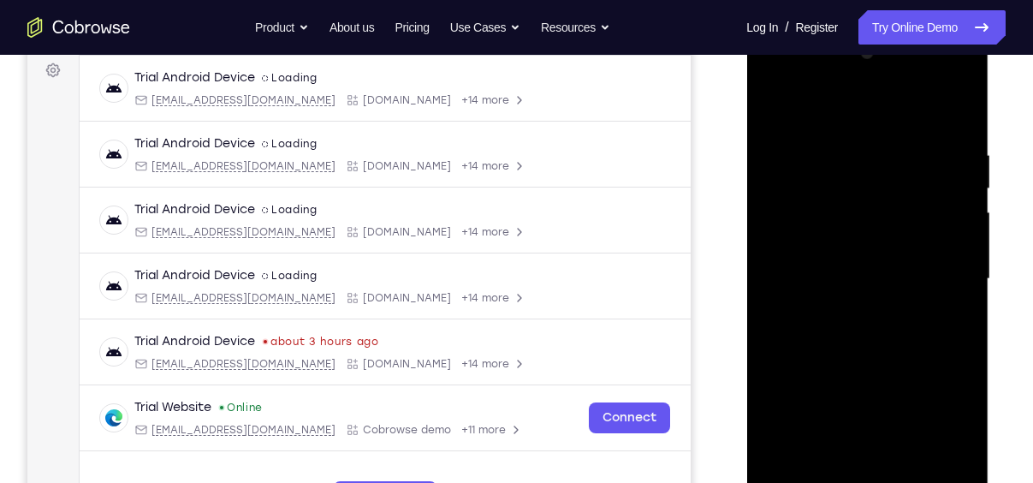
drag, startPoint x: 949, startPoint y: 177, endPoint x: 681, endPoint y: 188, distance: 269.0
click at [746, 188] on html "Online web based iOS Simulators and Android Emulators. Run iPhone, iPad, Mobile…" at bounding box center [868, 284] width 244 height 514
drag, startPoint x: 937, startPoint y: 238, endPoint x: 550, endPoint y: 235, distance: 386.9
click at [746, 235] on html "Online web based iOS Simulators and Android Emulators. Run iPhone, iPad, Mobile…" at bounding box center [868, 284] width 244 height 514
drag, startPoint x: 928, startPoint y: 211, endPoint x: 727, endPoint y: 198, distance: 201.6
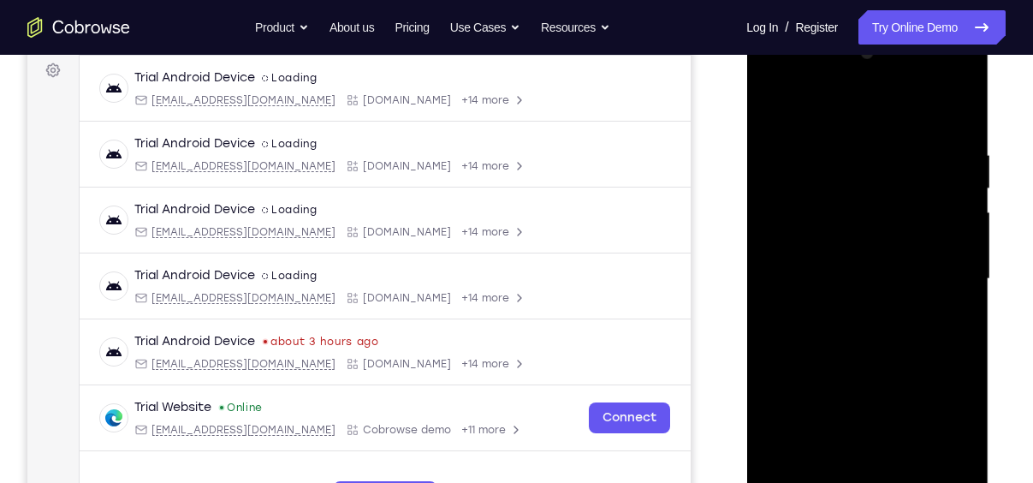
click at [746, 198] on html "Online web based iOS Simulators and Android Emulators. Run iPhone, iPad, Mobile…" at bounding box center [868, 284] width 244 height 514
drag, startPoint x: 948, startPoint y: 239, endPoint x: 706, endPoint y: 241, distance: 241.4
click at [746, 241] on html "Online web based iOS Simulators and Android Emulators. Run iPhone, iPad, Mobile…" at bounding box center [868, 284] width 244 height 514
drag, startPoint x: 937, startPoint y: 409, endPoint x: 592, endPoint y: 409, distance: 345.8
click at [746, 409] on html "Online web based iOS Simulators and Android Emulators. Run iPhone, iPad, Mobile…" at bounding box center [868, 284] width 244 height 514
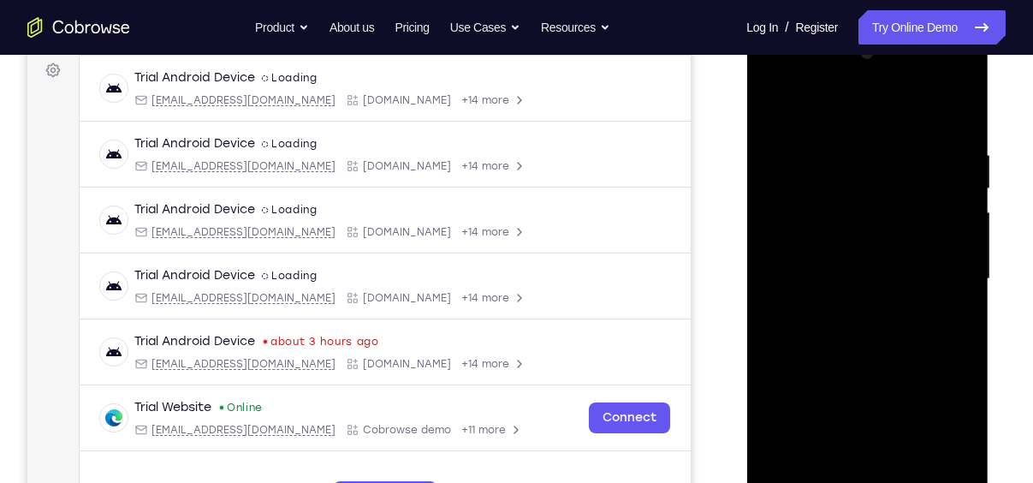
drag, startPoint x: 956, startPoint y: 308, endPoint x: 638, endPoint y: 290, distance: 319.0
click at [746, 290] on html "Online web based iOS Simulators and Android Emulators. Run iPhone, iPad, Mobile…" at bounding box center [868, 284] width 244 height 514
drag, startPoint x: 947, startPoint y: 250, endPoint x: 892, endPoint y: 264, distance: 56.5
click at [892, 264] on div at bounding box center [867, 278] width 216 height 479
drag, startPoint x: 945, startPoint y: 196, endPoint x: 684, endPoint y: 195, distance: 261.1
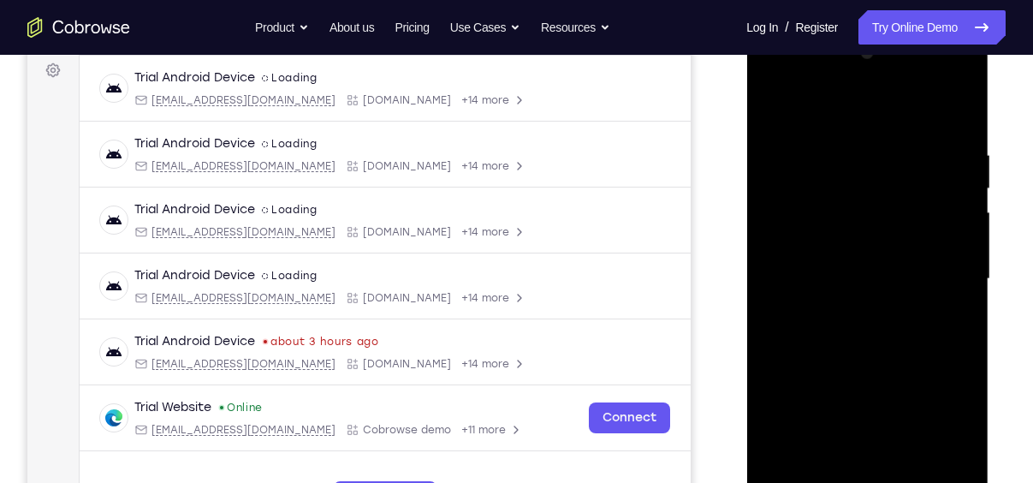
click at [746, 195] on html "Online web based iOS Simulators and Android Emulators. Run iPhone, iPad, Mobile…" at bounding box center [868, 284] width 244 height 514
drag, startPoint x: 956, startPoint y: 250, endPoint x: 651, endPoint y: 260, distance: 305.8
click at [746, 260] on html "Online web based iOS Simulators and Android Emulators. Run iPhone, iPad, Mobile…" at bounding box center [868, 284] width 244 height 514
drag, startPoint x: 937, startPoint y: 229, endPoint x: 764, endPoint y: 240, distance: 173.2
click at [764, 240] on div at bounding box center [867, 278] width 216 height 479
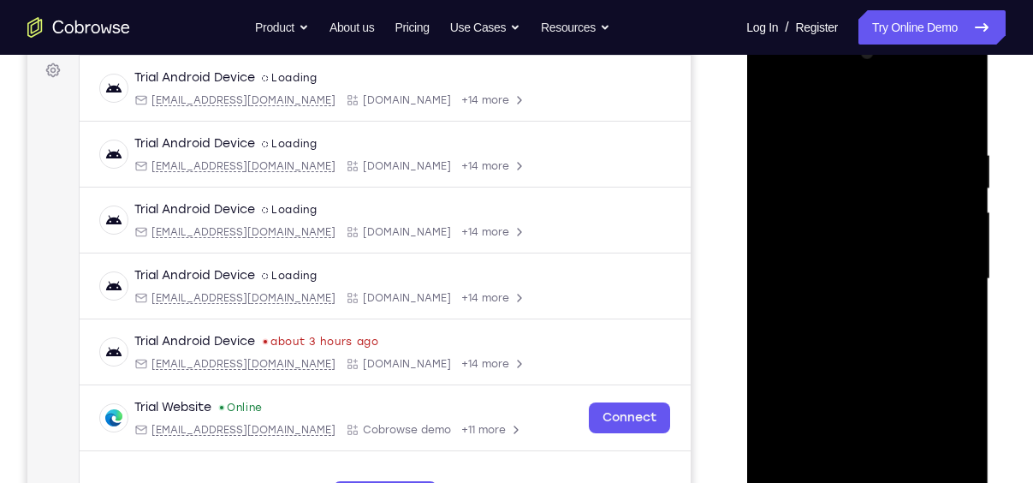
drag, startPoint x: 952, startPoint y: 225, endPoint x: 593, endPoint y: 205, distance: 359.2
click at [746, 205] on html "Online web based iOS Simulators and Android Emulators. Run iPhone, iPad, Mobile…" at bounding box center [868, 284] width 244 height 514
click at [944, 208] on div at bounding box center [867, 278] width 216 height 479
drag, startPoint x: 961, startPoint y: 215, endPoint x: 739, endPoint y: 226, distance: 222.8
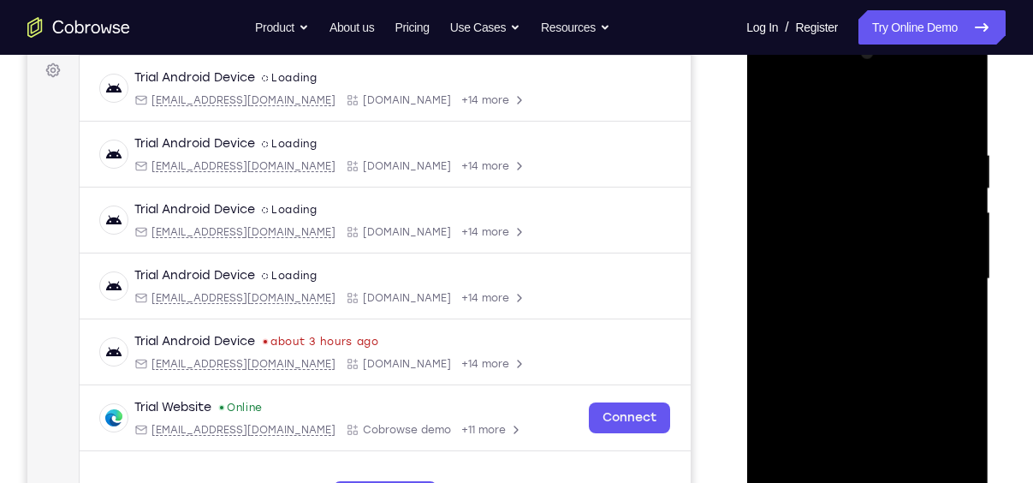
click at [746, 226] on html "Online web based iOS Simulators and Android Emulators. Run iPhone, iPad, Mobile…" at bounding box center [868, 284] width 244 height 514
drag, startPoint x: 941, startPoint y: 224, endPoint x: 686, endPoint y: 185, distance: 258.1
click at [746, 185] on html "Online web based iOS Simulators and Android Emulators. Run iPhone, iPad, Mobile…" at bounding box center [868, 284] width 244 height 514
click at [949, 177] on div at bounding box center [867, 278] width 216 height 479
click at [959, 114] on div at bounding box center [867, 278] width 216 height 479
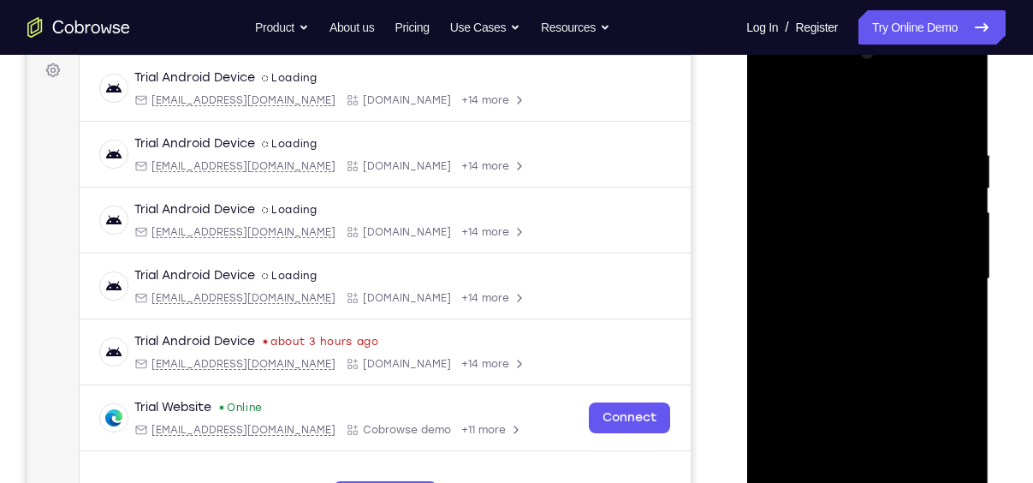
scroll to position [298, 0]
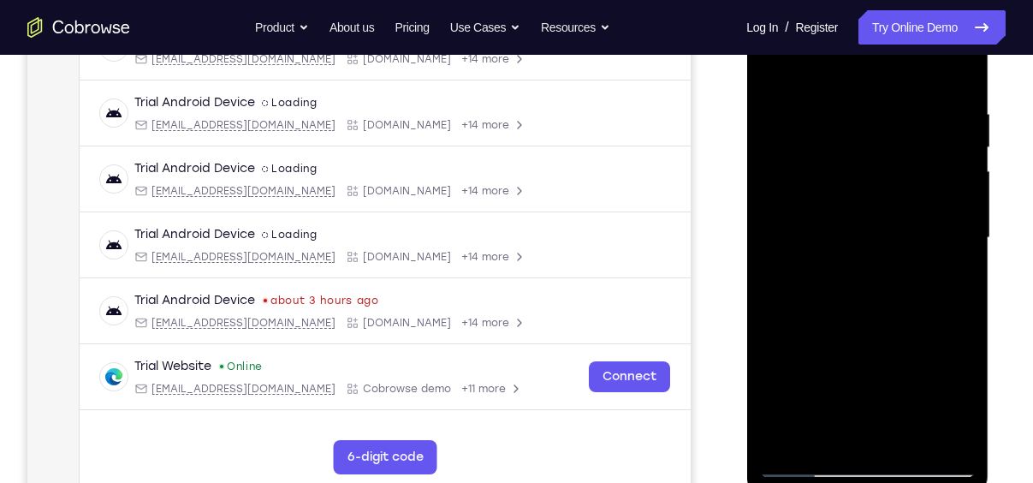
click at [913, 443] on div at bounding box center [867, 237] width 216 height 479
click at [781, 67] on div at bounding box center [867, 237] width 216 height 479
drag, startPoint x: 954, startPoint y: 91, endPoint x: 1390, endPoint y: 143, distance: 438.8
click at [746, 82] on html "Online web based iOS Simulators and Android Emulators. Run iPhone, iPad, Mobile…" at bounding box center [868, 242] width 244 height 514
drag, startPoint x: 949, startPoint y: 89, endPoint x: 761, endPoint y: 106, distance: 189.1
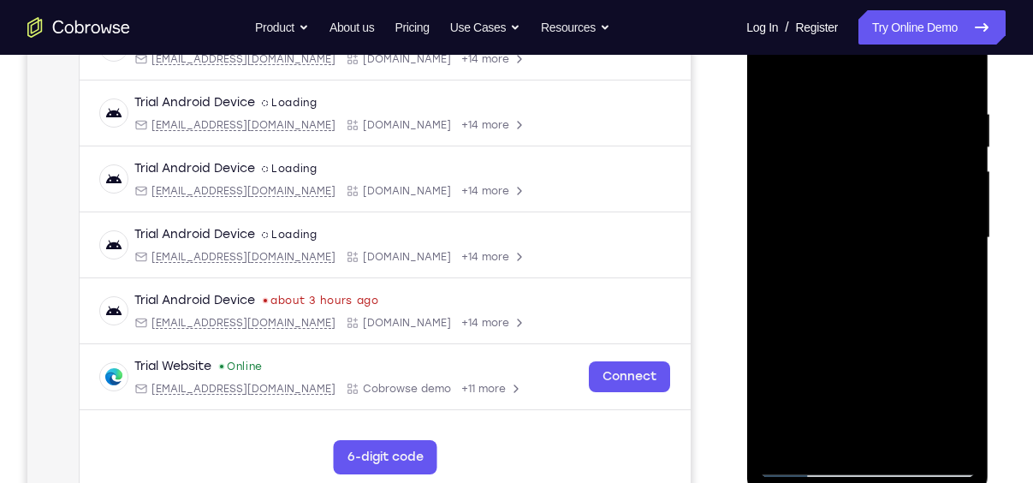
click at [761, 106] on div at bounding box center [867, 237] width 216 height 479
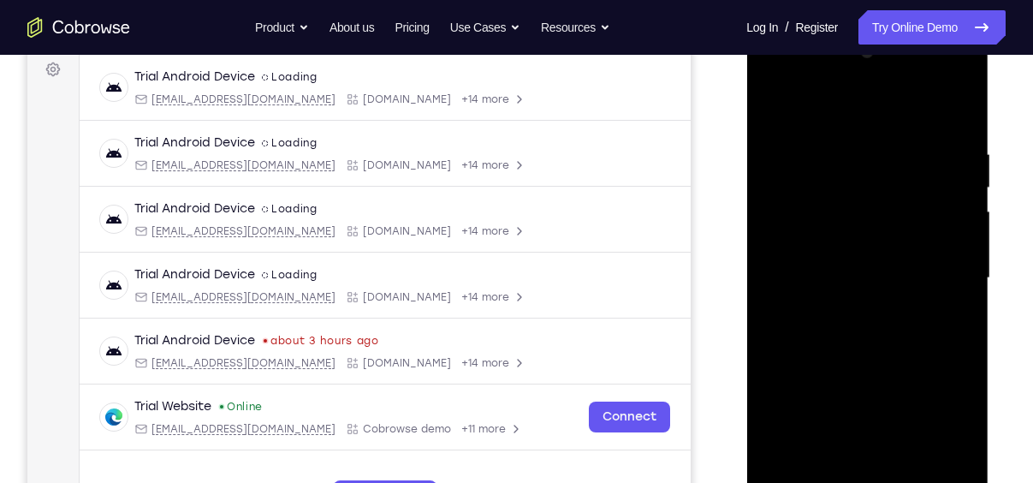
scroll to position [257, 0]
drag, startPoint x: 924, startPoint y: 327, endPoint x: 893, endPoint y: 80, distance: 248.5
click at [893, 80] on div at bounding box center [867, 278] width 216 height 479
drag, startPoint x: 907, startPoint y: 348, endPoint x: 905, endPoint y: 178, distance: 169.5
click at [905, 178] on div at bounding box center [867, 278] width 216 height 479
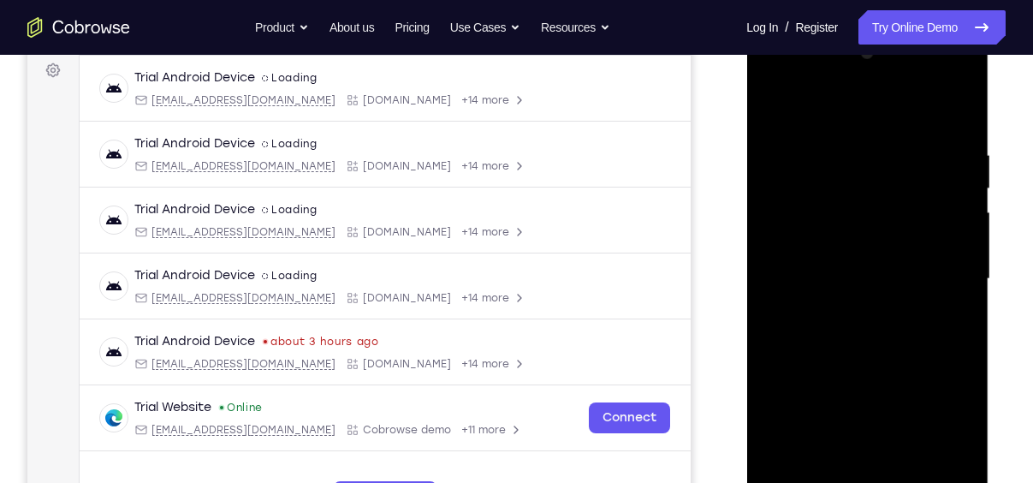
drag, startPoint x: 909, startPoint y: 283, endPoint x: 907, endPoint y: 75, distance: 208.0
click at [907, 75] on div at bounding box center [867, 278] width 216 height 479
drag, startPoint x: 923, startPoint y: 350, endPoint x: 919, endPoint y: 83, distance: 267.1
click at [919, 83] on div at bounding box center [867, 278] width 216 height 479
drag, startPoint x: 915, startPoint y: 372, endPoint x: 911, endPoint y: 103, distance: 268.8
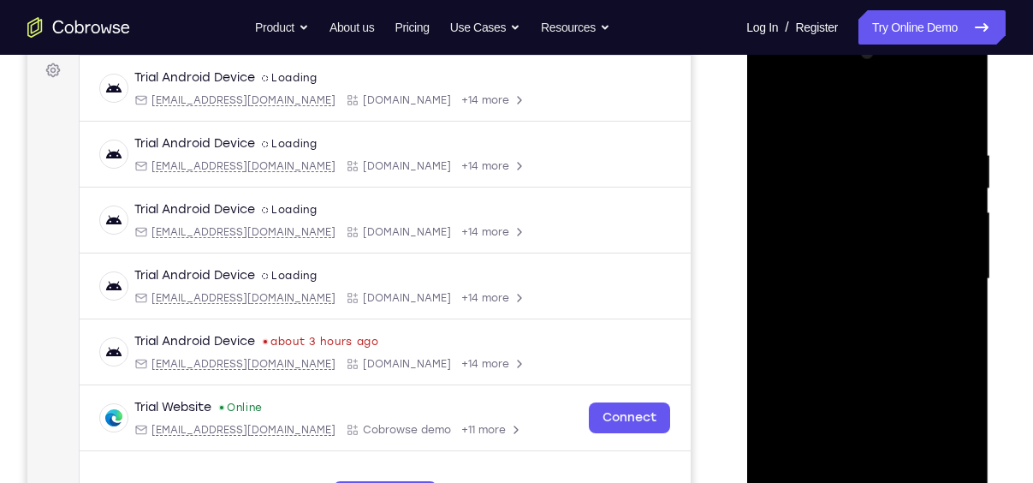
click at [911, 103] on div at bounding box center [867, 278] width 216 height 479
drag, startPoint x: 932, startPoint y: 412, endPoint x: 929, endPoint y: 359, distance: 53.2
click at [929, 359] on div at bounding box center [867, 278] width 216 height 479
drag, startPoint x: 919, startPoint y: 361, endPoint x: 914, endPoint y: 231, distance: 130.2
click at [914, 231] on div at bounding box center [867, 278] width 216 height 479
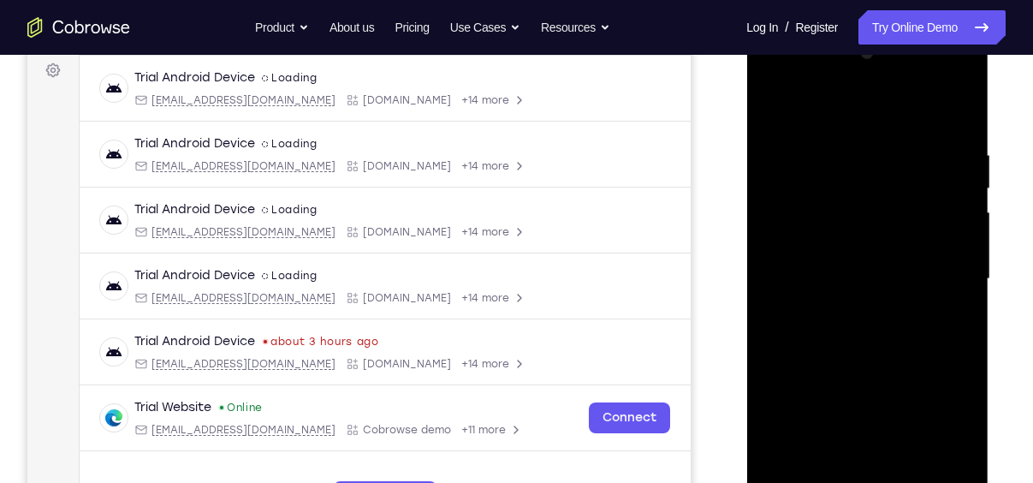
drag, startPoint x: 904, startPoint y: 344, endPoint x: 913, endPoint y: 161, distance: 183.4
click at [913, 161] on div at bounding box center [867, 278] width 216 height 479
drag, startPoint x: 913, startPoint y: 429, endPoint x: 920, endPoint y: 147, distance: 281.7
click at [920, 147] on div at bounding box center [867, 278] width 216 height 479
drag, startPoint x: 939, startPoint y: 341, endPoint x: 925, endPoint y: 200, distance: 141.1
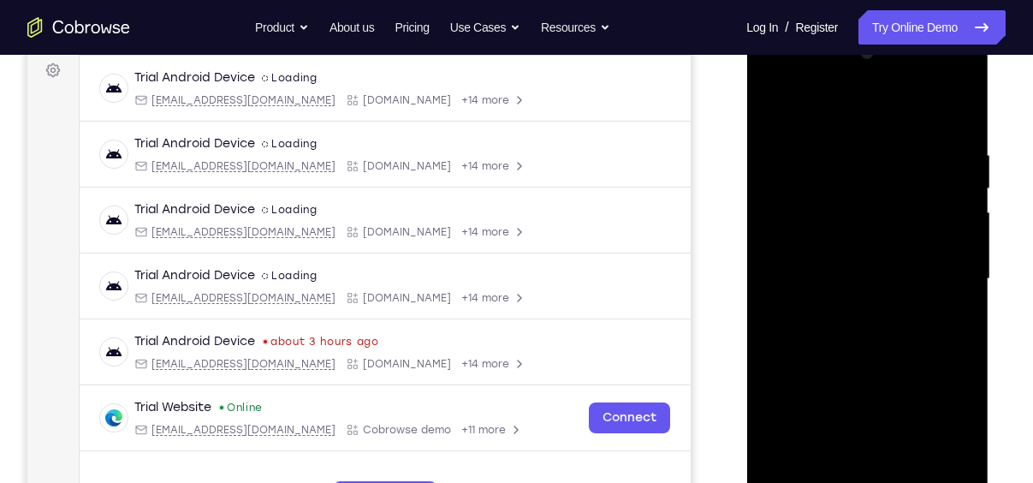
click at [925, 200] on div at bounding box center [867, 278] width 216 height 479
drag, startPoint x: 918, startPoint y: 402, endPoint x: 907, endPoint y: 187, distance: 216.0
click at [907, 187] on div at bounding box center [867, 278] width 216 height 479
drag, startPoint x: 932, startPoint y: 365, endPoint x: 930, endPoint y: 87, distance: 277.4
click at [930, 87] on div at bounding box center [867, 278] width 216 height 479
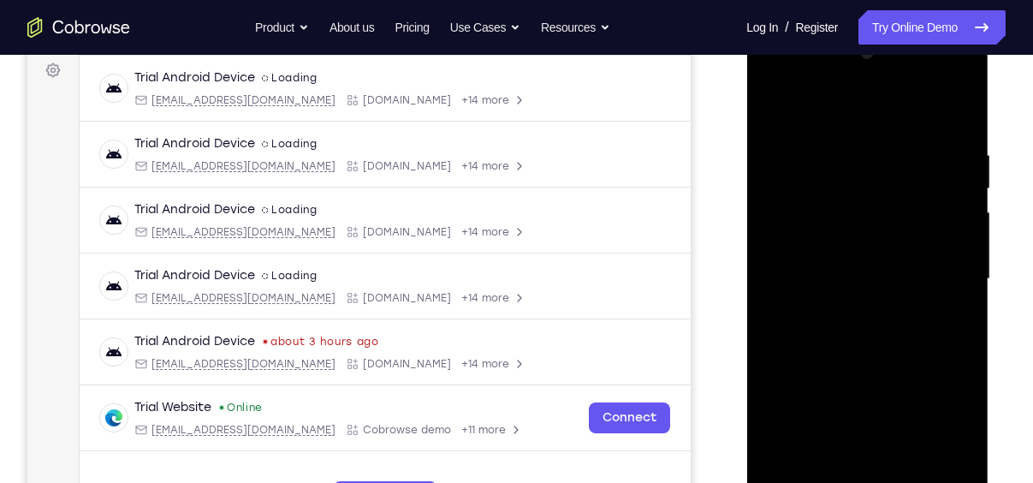
drag, startPoint x: 918, startPoint y: 360, endPoint x: 957, endPoint y: 131, distance: 232.8
click at [957, 131] on div at bounding box center [867, 278] width 216 height 479
drag, startPoint x: 926, startPoint y: 353, endPoint x: 930, endPoint y: 169, distance: 183.2
click at [930, 169] on div at bounding box center [867, 278] width 216 height 479
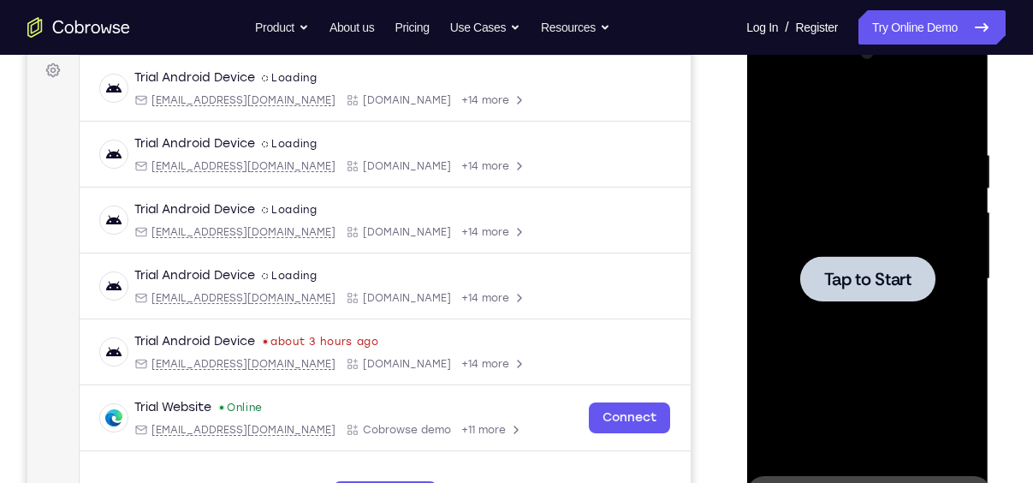
drag, startPoint x: 907, startPoint y: 433, endPoint x: 918, endPoint y: 230, distance: 203.1
click at [918, 27] on div "Tap to Start" at bounding box center [867, 27] width 242 height 0
click at [847, 272] on span "Tap to Start" at bounding box center [867, 279] width 87 height 17
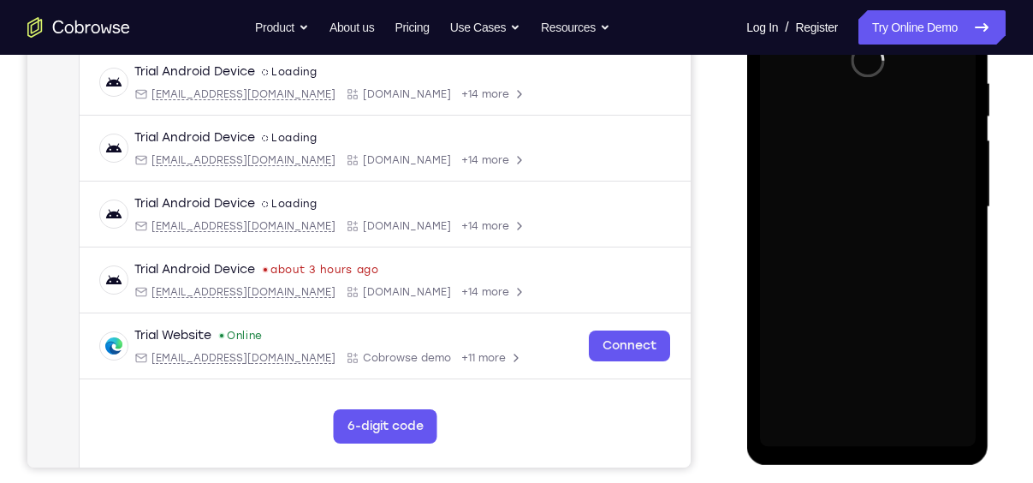
scroll to position [341, 0]
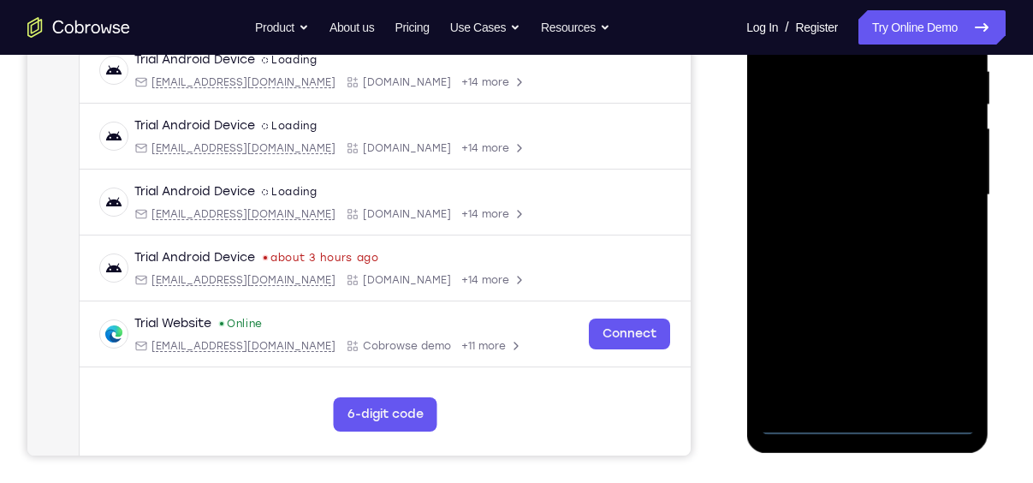
click at [864, 431] on div at bounding box center [867, 194] width 216 height 479
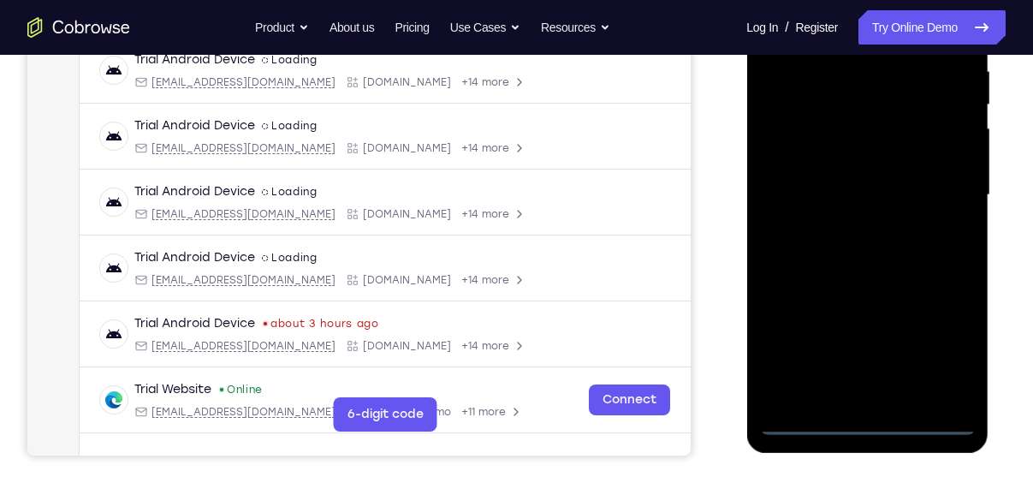
click at [951, 347] on div at bounding box center [867, 194] width 216 height 479
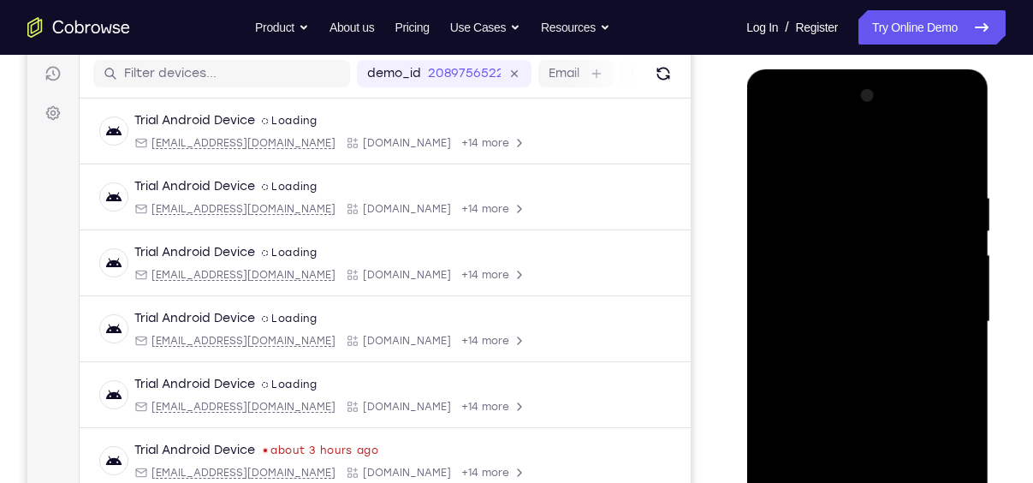
scroll to position [213, 0]
click at [872, 158] on div at bounding box center [867, 322] width 216 height 479
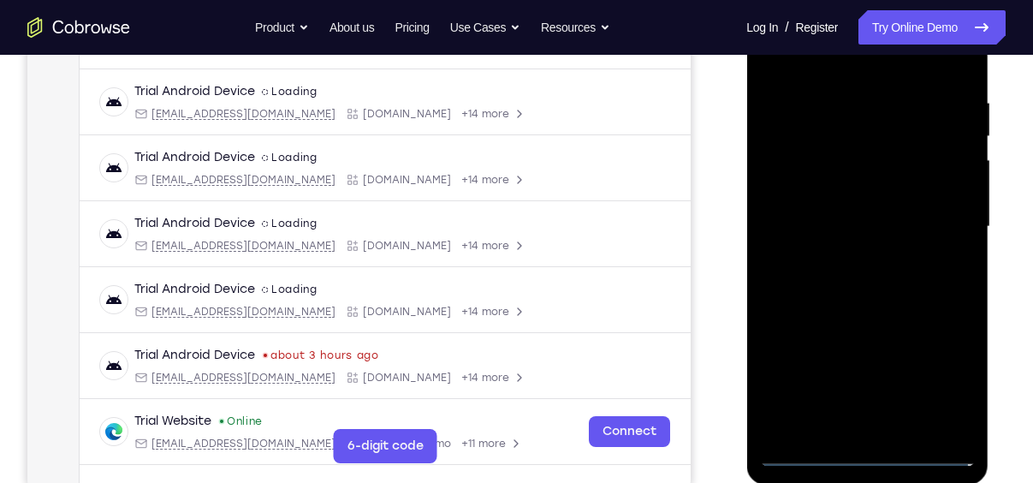
scroll to position [310, 0]
click at [943, 233] on div at bounding box center [867, 225] width 216 height 479
click at [853, 262] on div at bounding box center [867, 225] width 216 height 479
click at [859, 206] on div at bounding box center [867, 225] width 216 height 479
click at [859, 205] on div at bounding box center [867, 225] width 216 height 479
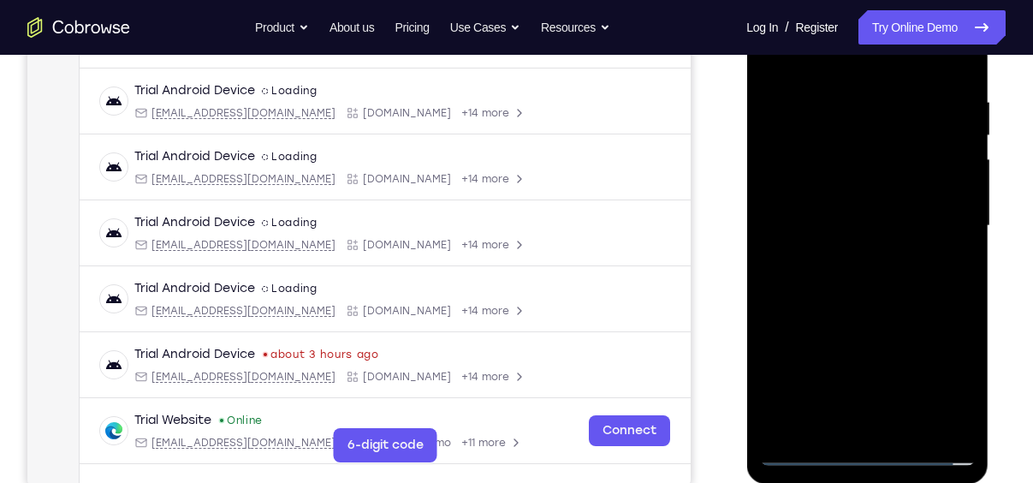
click at [903, 223] on div at bounding box center [867, 225] width 216 height 479
click at [932, 296] on div at bounding box center [867, 225] width 216 height 479
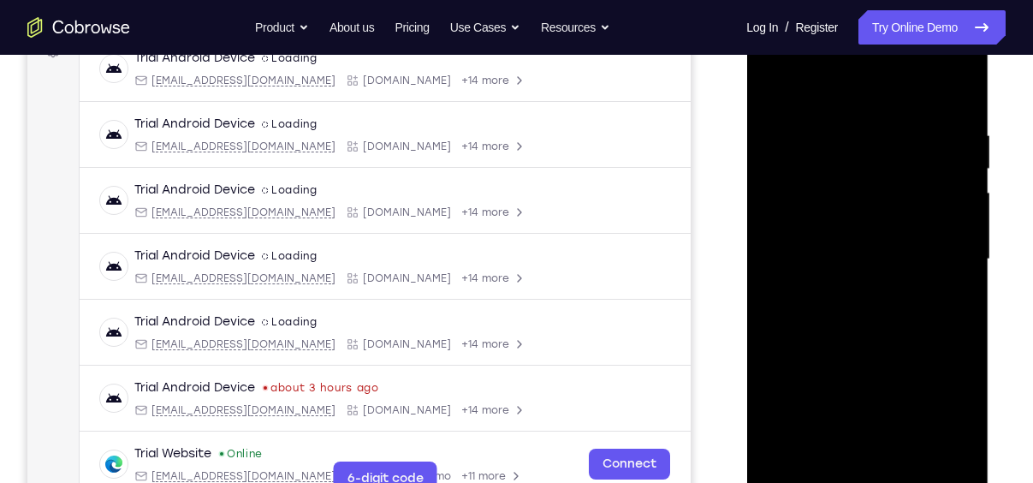
scroll to position [276, 0]
click at [903, 329] on div at bounding box center [867, 260] width 216 height 479
click at [908, 464] on div at bounding box center [867, 260] width 216 height 479
click at [881, 355] on div at bounding box center [867, 260] width 216 height 479
drag, startPoint x: 912, startPoint y: 449, endPoint x: 913, endPoint y: 526, distance: 77.1
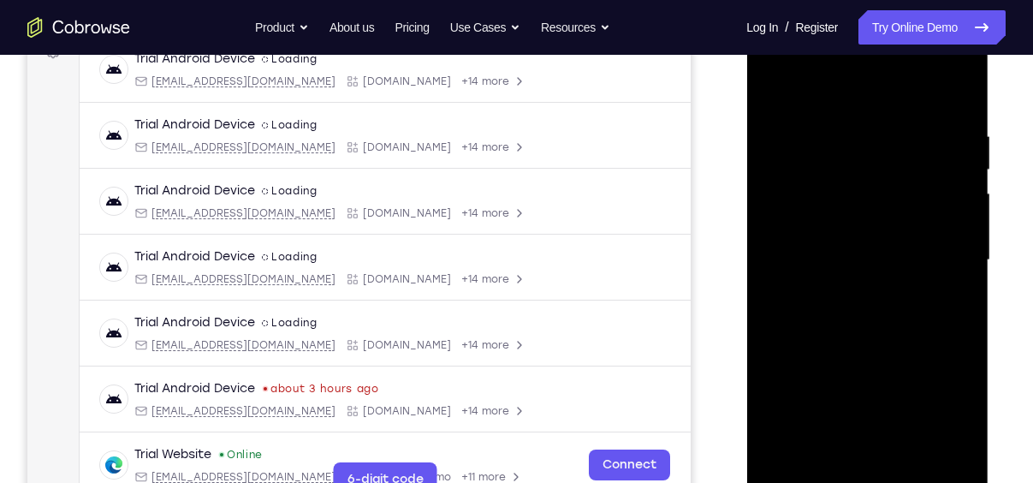
click at [913, 482] on html "Online web based iOS Simulators and Android Emulators. Run iPhone, iPad, Mobile…" at bounding box center [868, 265] width 244 height 514
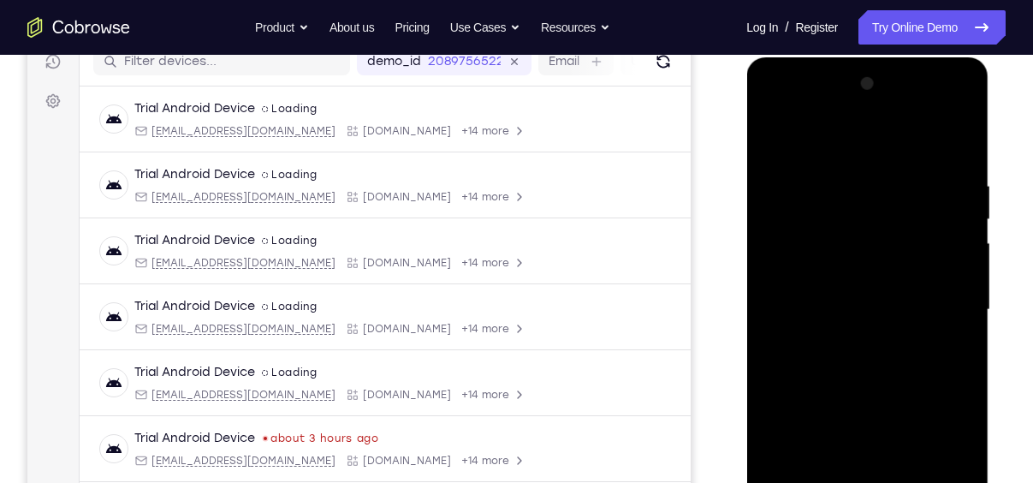
scroll to position [315, 0]
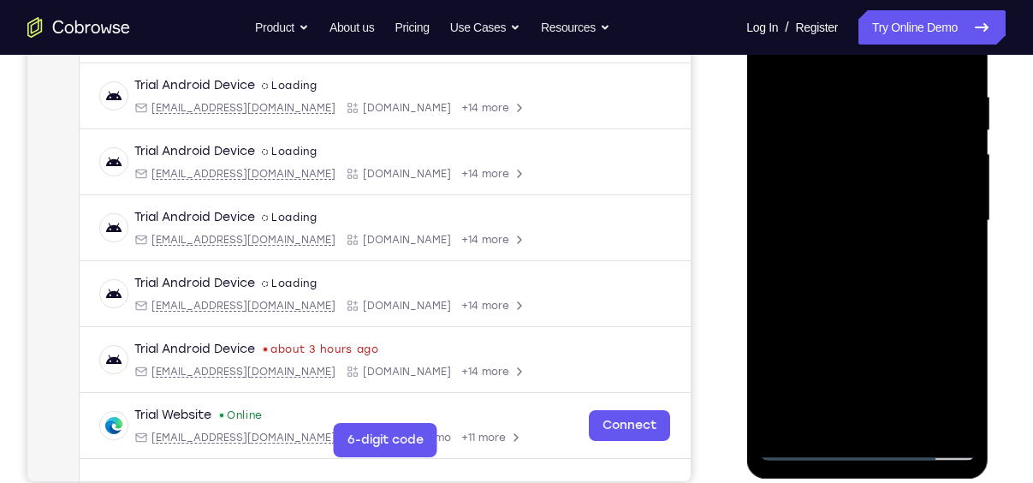
click at [808, 449] on div at bounding box center [867, 220] width 216 height 479
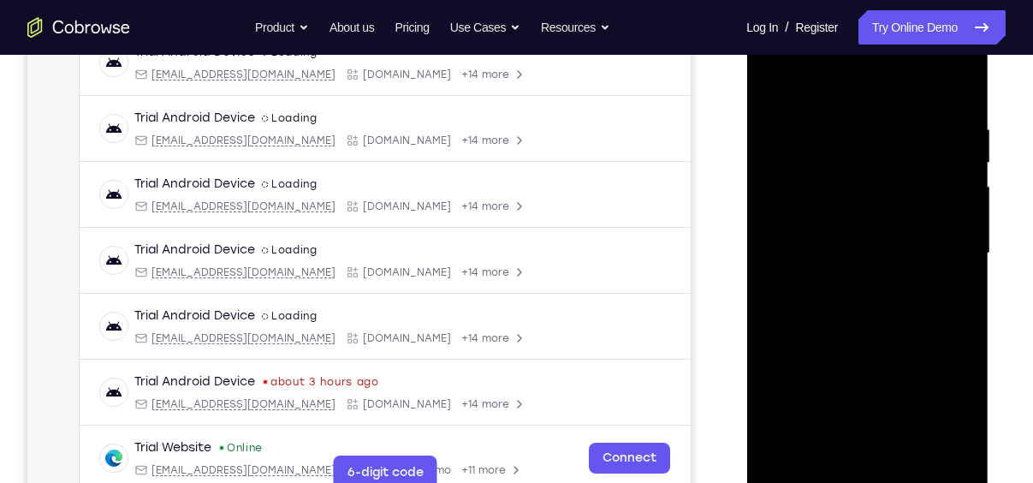
scroll to position [277, 0]
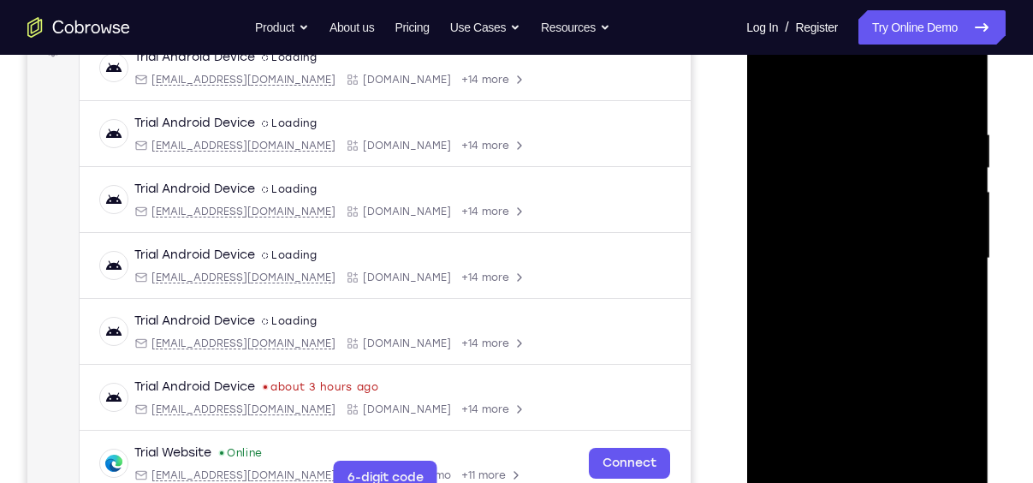
click at [835, 116] on div at bounding box center [867, 258] width 216 height 479
drag, startPoint x: 814, startPoint y: 103, endPoint x: 809, endPoint y: 45, distance: 58.4
click at [809, 45] on div at bounding box center [867, 258] width 216 height 479
click at [932, 458] on div at bounding box center [867, 258] width 216 height 479
click at [954, 94] on div at bounding box center [867, 258] width 216 height 479
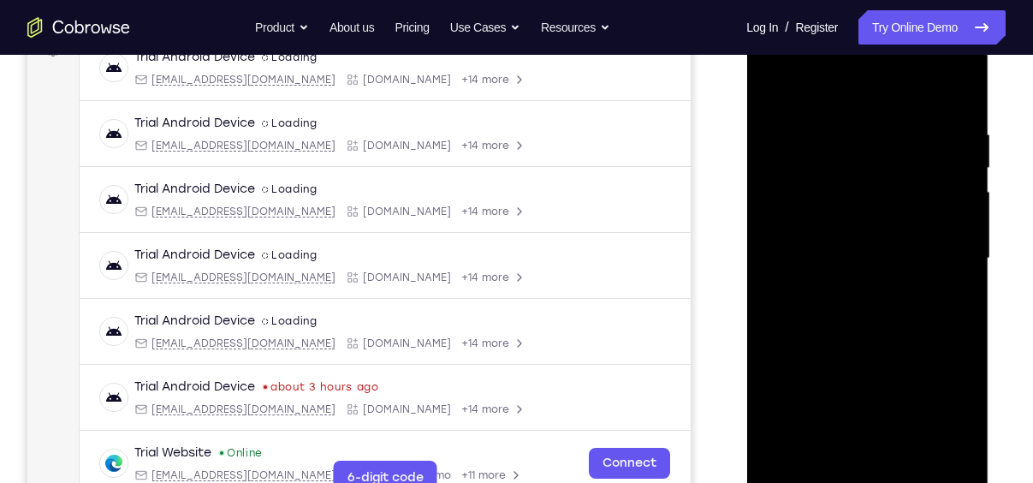
click at [913, 458] on div at bounding box center [867, 258] width 216 height 479
click at [775, 75] on div at bounding box center [867, 258] width 216 height 479
click at [903, 131] on div at bounding box center [867, 258] width 216 height 479
drag, startPoint x: 956, startPoint y: 211, endPoint x: 669, endPoint y: 227, distance: 288.0
click at [746, 227] on html "Online web based iOS Simulators and Android Emulators. Run iPhone, iPad, Mobile…" at bounding box center [868, 263] width 244 height 514
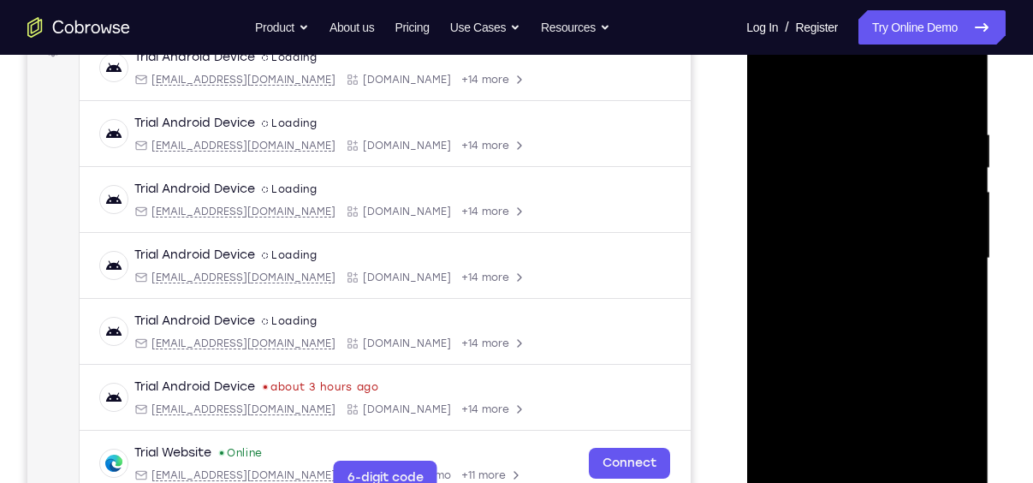
drag, startPoint x: 912, startPoint y: 271, endPoint x: 628, endPoint y: 294, distance: 284.3
click at [746, 294] on html "Online web based iOS Simulators and Android Emulators. Run iPhone, iPad, Mobile…" at bounding box center [868, 263] width 244 height 514
drag, startPoint x: 907, startPoint y: 284, endPoint x: 639, endPoint y: 277, distance: 268.0
click at [746, 277] on html "Online web based iOS Simulators and Android Emulators. Run iPhone, iPad, Mobile…" at bounding box center [868, 263] width 244 height 514
drag, startPoint x: 946, startPoint y: 247, endPoint x: 696, endPoint y: 242, distance: 250.0
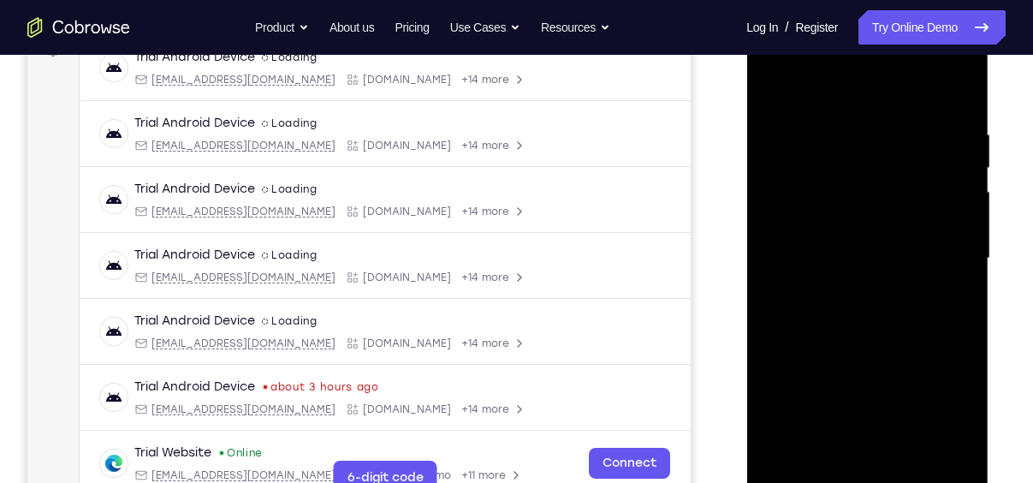
click at [746, 242] on html "Online web based iOS Simulators and Android Emulators. Run iPhone, iPad, Mobile…" at bounding box center [868, 263] width 244 height 514
drag, startPoint x: 937, startPoint y: 300, endPoint x: 645, endPoint y: 308, distance: 292.0
click at [746, 308] on html "Online web based iOS Simulators and Android Emulators. Run iPhone, iPad, Mobile…" at bounding box center [868, 263] width 244 height 514
drag, startPoint x: 963, startPoint y: 310, endPoint x: 662, endPoint y: 286, distance: 302.3
click at [746, 286] on html "Online web based iOS Simulators and Android Emulators. Run iPhone, iPad, Mobile…" at bounding box center [868, 263] width 244 height 514
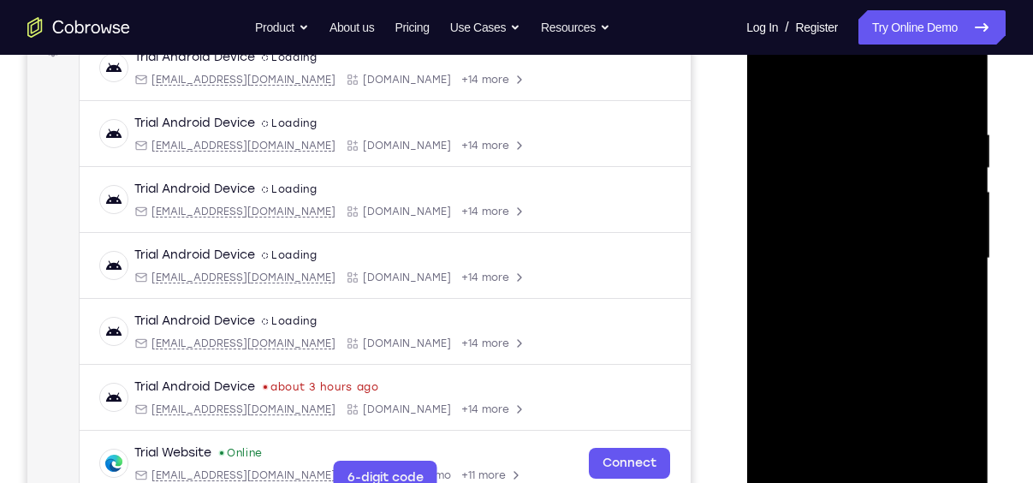
drag, startPoint x: 944, startPoint y: 271, endPoint x: 764, endPoint y: 265, distance: 180.7
click at [764, 265] on div at bounding box center [867, 258] width 216 height 479
drag, startPoint x: 943, startPoint y: 297, endPoint x: 693, endPoint y: 305, distance: 249.2
click at [746, 305] on html "Online web based iOS Simulators and Android Emulators. Run iPhone, iPad, Mobile…" at bounding box center [868, 263] width 244 height 514
drag, startPoint x: 941, startPoint y: 279, endPoint x: 718, endPoint y: 265, distance: 223.0
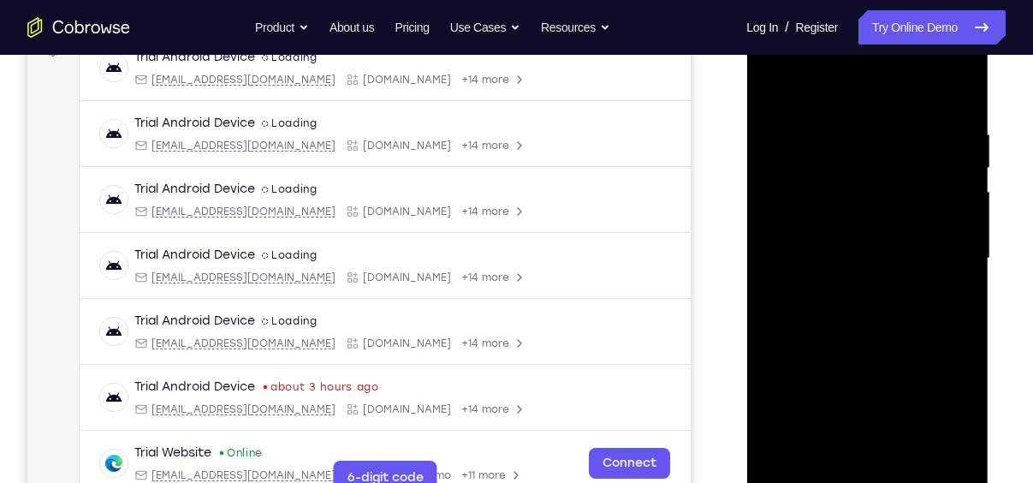
click at [746, 265] on html "Online web based iOS Simulators and Android Emulators. Run iPhone, iPad, Mobile…" at bounding box center [868, 263] width 244 height 514
drag, startPoint x: 792, startPoint y: 233, endPoint x: 1028, endPoint y: 248, distance: 236.8
click at [990, 248] on html "Online web based iOS Simulators and Android Emulators. Run iPhone, iPad, Mobile…" at bounding box center [868, 263] width 244 height 514
drag, startPoint x: 789, startPoint y: 235, endPoint x: 997, endPoint y: 247, distance: 208.3
click at [990, 247] on html "Online web based iOS Simulators and Android Emulators. Run iPhone, iPad, Mobile…" at bounding box center [868, 263] width 244 height 514
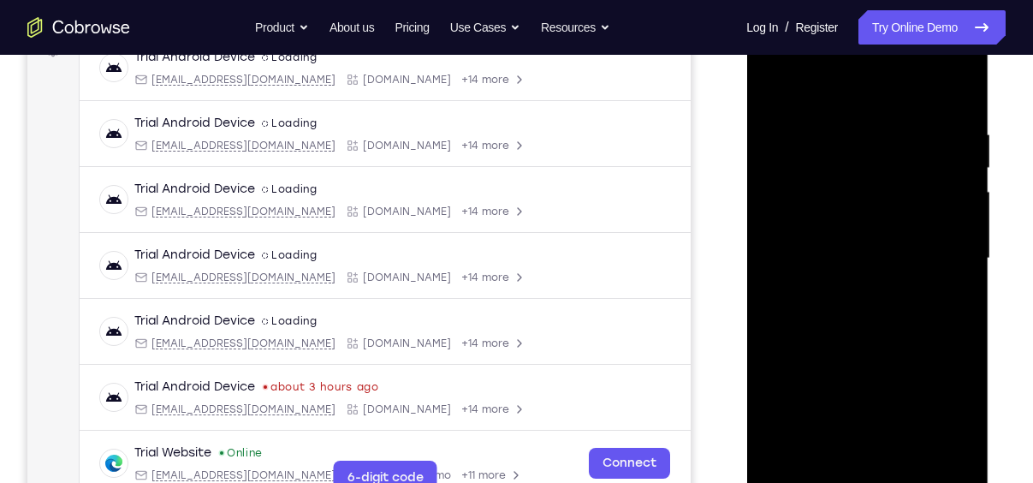
drag, startPoint x: 897, startPoint y: 208, endPoint x: 679, endPoint y: 187, distance: 219.3
click at [746, 187] on html "Online web based iOS Simulators and Android Emulators. Run iPhone, iPad, Mobile…" at bounding box center [868, 263] width 244 height 514
drag, startPoint x: 944, startPoint y: 226, endPoint x: 746, endPoint y: 241, distance: 198.3
click at [746, 241] on div at bounding box center [867, 261] width 242 height 510
drag, startPoint x: 941, startPoint y: 258, endPoint x: 753, endPoint y: 271, distance: 188.0
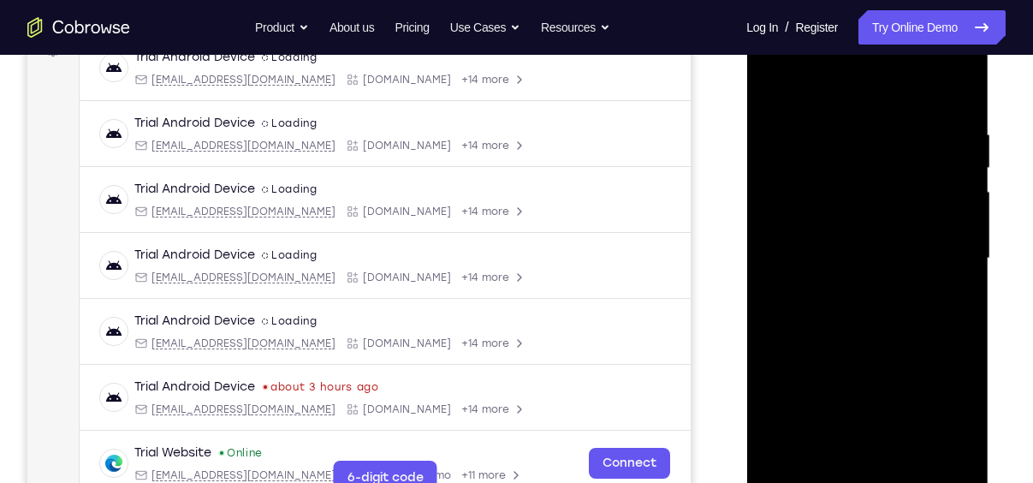
click at [753, 271] on div at bounding box center [867, 261] width 242 height 510
click at [944, 280] on div at bounding box center [867, 258] width 216 height 479
drag, startPoint x: 963, startPoint y: 288, endPoint x: 638, endPoint y: 334, distance: 328.6
click at [746, 334] on html "Online web based iOS Simulators and Android Emulators. Run iPhone, iPad, Mobile…" at bounding box center [868, 263] width 244 height 514
drag, startPoint x: 937, startPoint y: 161, endPoint x: 742, endPoint y: 183, distance: 195.6
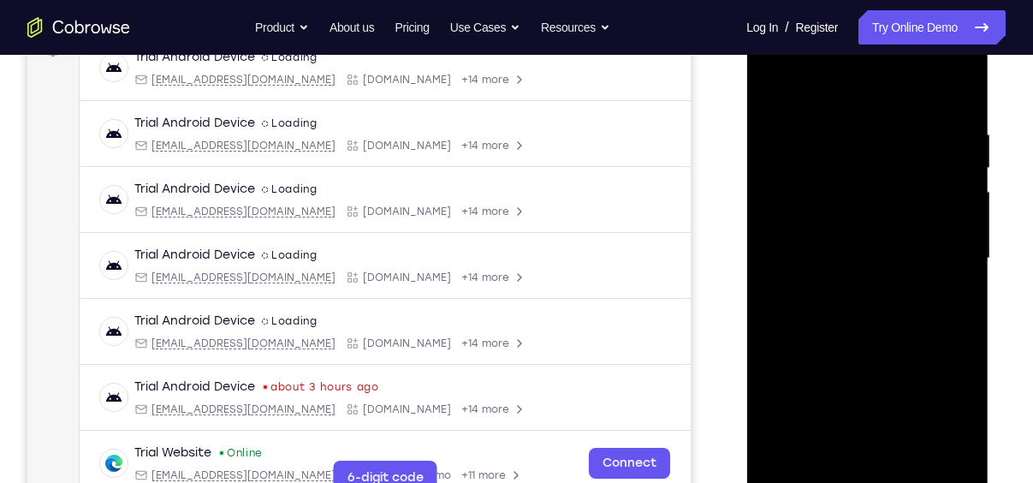
click at [746, 183] on html "Online web based iOS Simulators and Android Emulators. Run iPhone, iPad, Mobile…" at bounding box center [868, 263] width 244 height 514
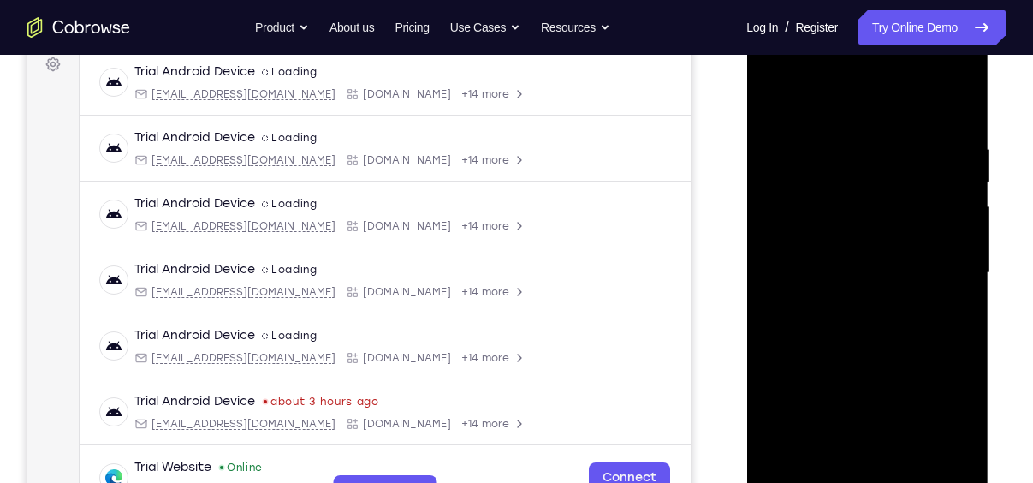
scroll to position [261, 0]
click at [954, 107] on div at bounding box center [867, 274] width 216 height 479
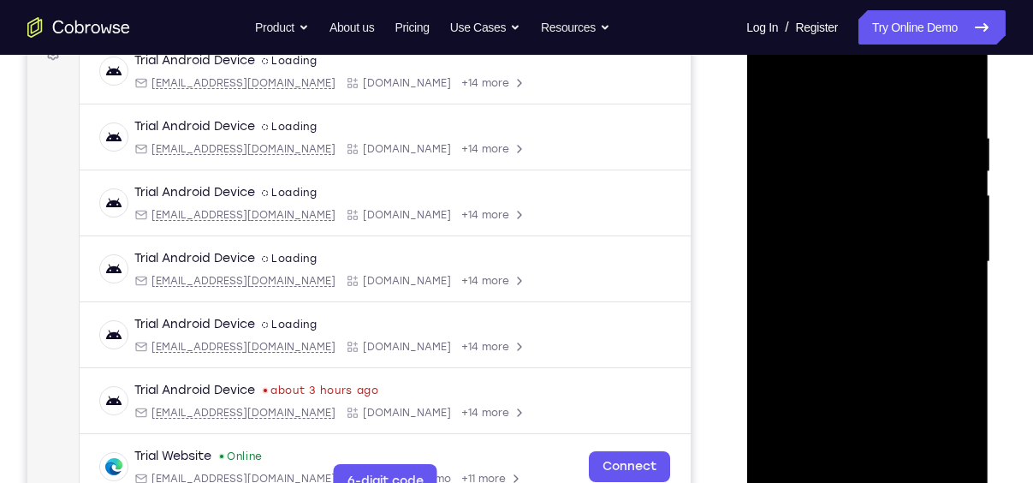
click at [907, 466] on div at bounding box center [867, 261] width 216 height 479
drag, startPoint x: 941, startPoint y: 418, endPoint x: 890, endPoint y: 230, distance: 194.2
click at [890, 230] on div at bounding box center [867, 261] width 216 height 479
click at [865, 384] on div at bounding box center [867, 261] width 216 height 479
click at [853, 87] on div at bounding box center [867, 261] width 216 height 479
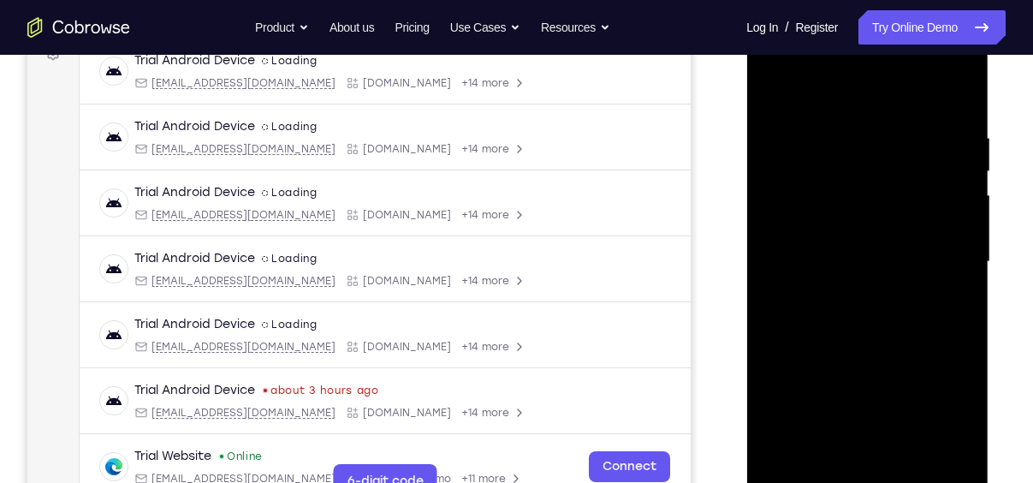
click at [818, 384] on div at bounding box center [867, 261] width 216 height 479
click at [965, 278] on div at bounding box center [867, 261] width 216 height 479
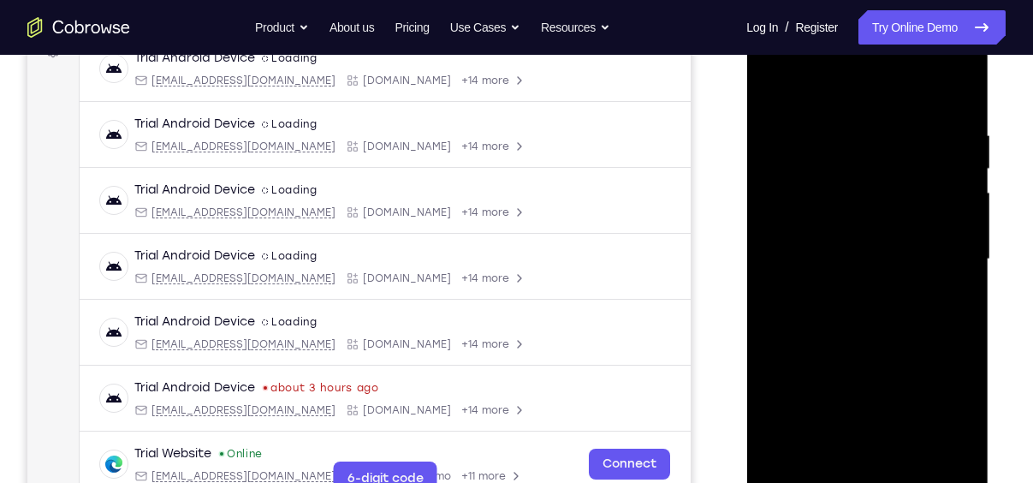
scroll to position [246, 0]
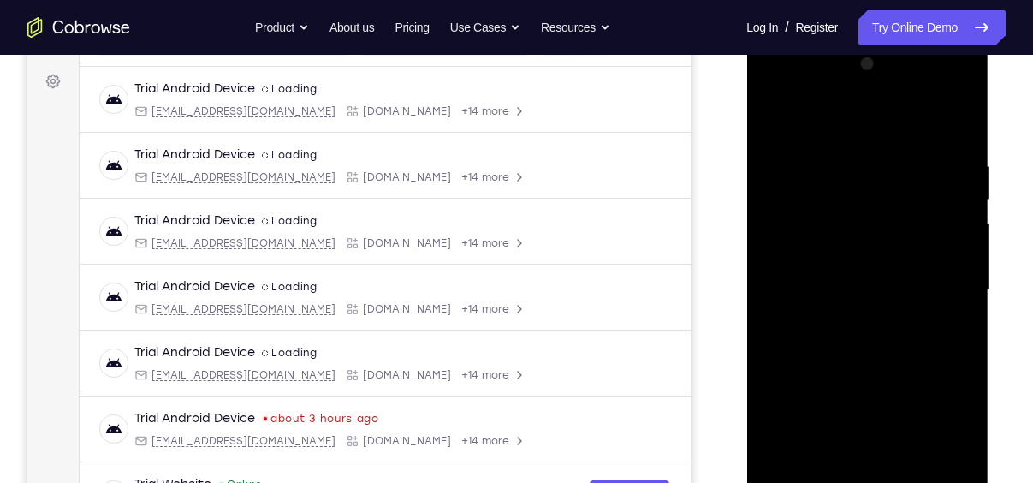
click at [963, 301] on div at bounding box center [867, 290] width 216 height 479
click at [776, 118] on div at bounding box center [867, 290] width 216 height 479
click at [782, 152] on div at bounding box center [867, 290] width 216 height 479
click at [951, 124] on div at bounding box center [867, 290] width 216 height 479
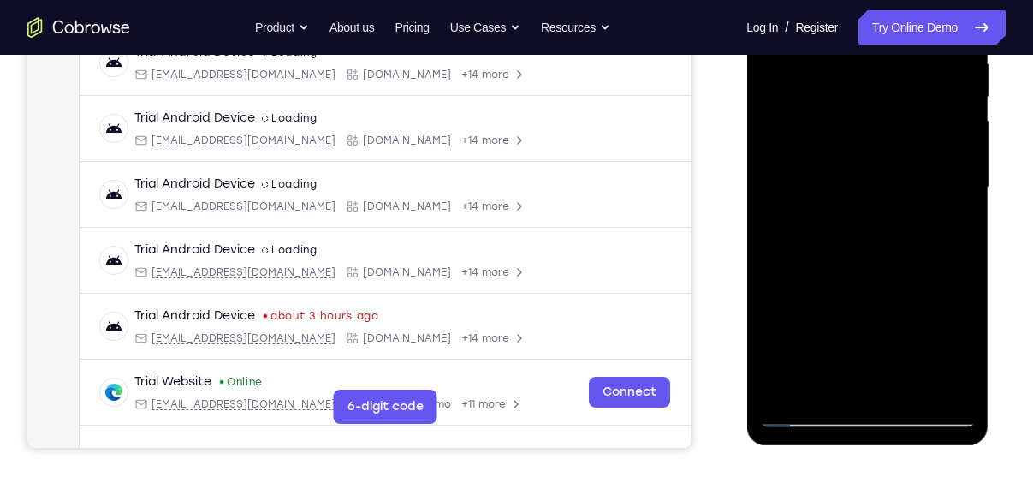
scroll to position [351, 0]
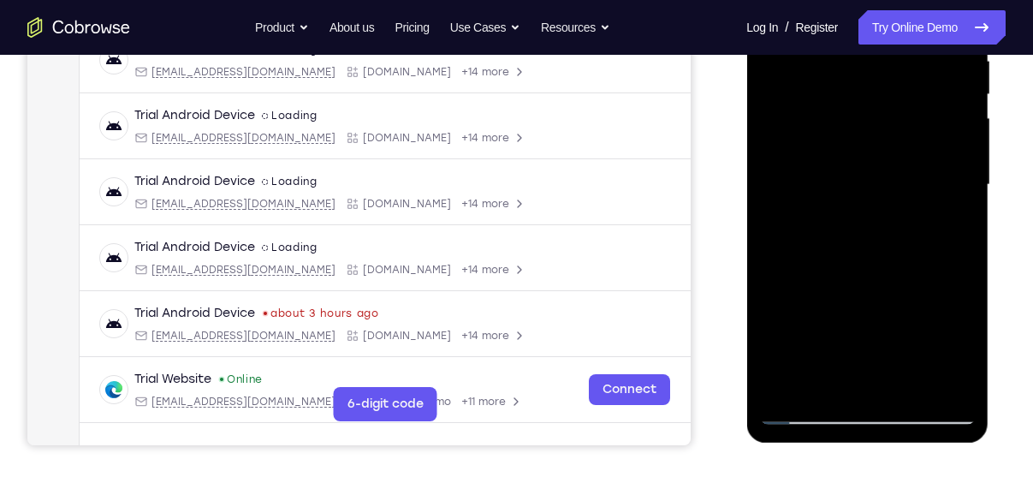
click at [785, 390] on div at bounding box center [867, 184] width 216 height 479
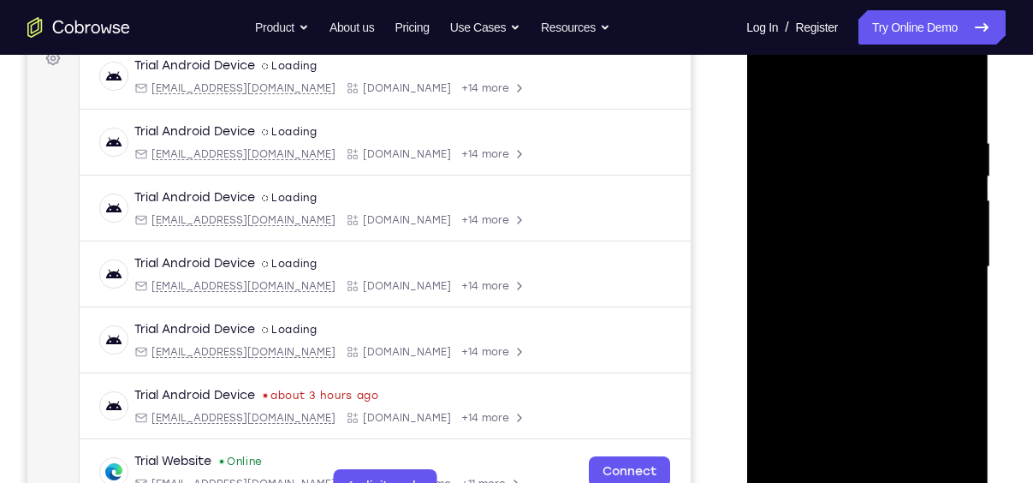
scroll to position [266, 0]
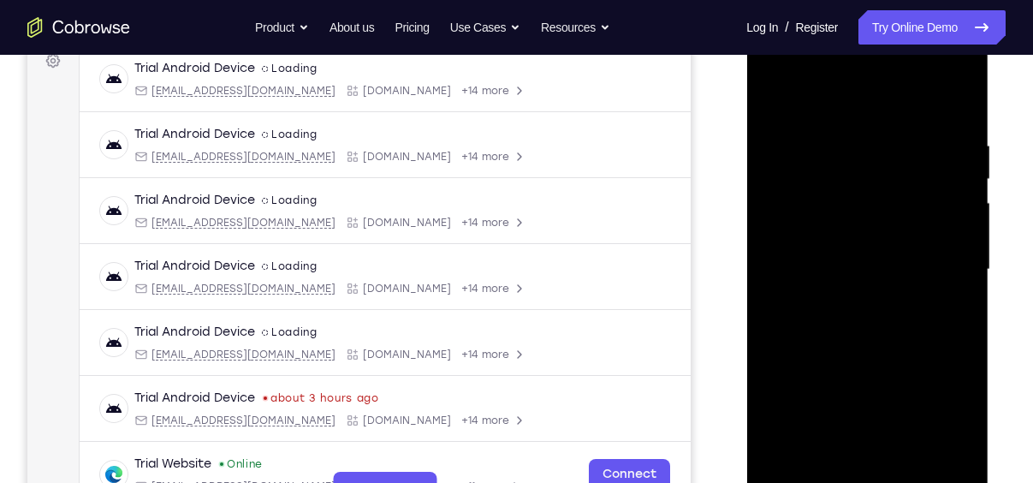
click at [871, 71] on div at bounding box center [867, 269] width 216 height 479
click at [843, 131] on div at bounding box center [867, 269] width 216 height 479
click at [961, 240] on div at bounding box center [867, 269] width 216 height 479
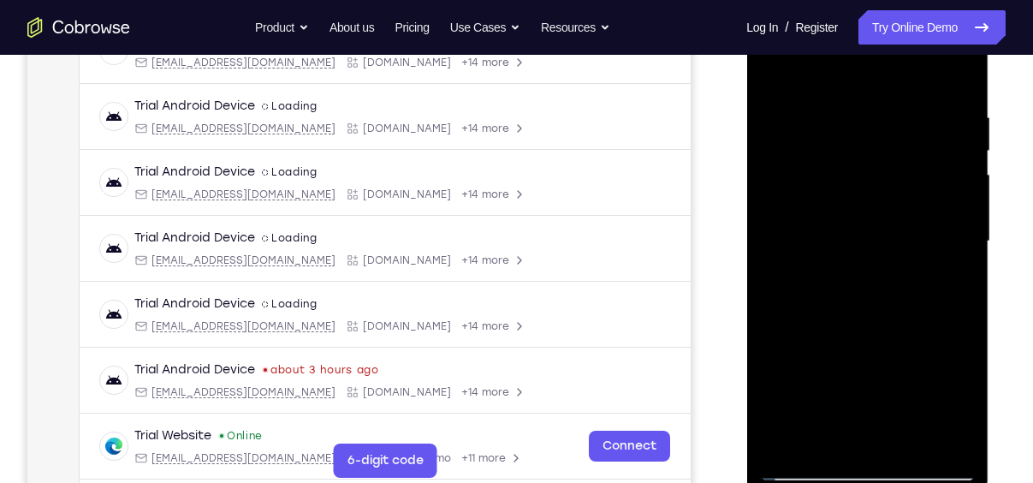
scroll to position [280, 0]
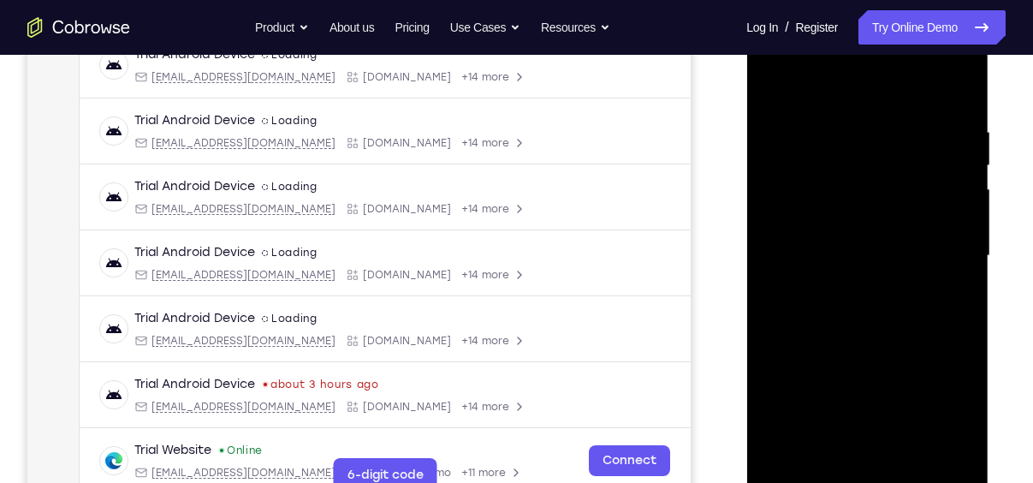
drag, startPoint x: 944, startPoint y: 273, endPoint x: 747, endPoint y: 312, distance: 200.6
click at [747, 312] on div at bounding box center [867, 258] width 242 height 510
drag, startPoint x: 937, startPoint y: 285, endPoint x: 710, endPoint y: 292, distance: 227.8
click at [746, 292] on html "Online web based iOS Simulators and Android Emulators. Run iPhone, iPad, Mobile…" at bounding box center [868, 260] width 244 height 514
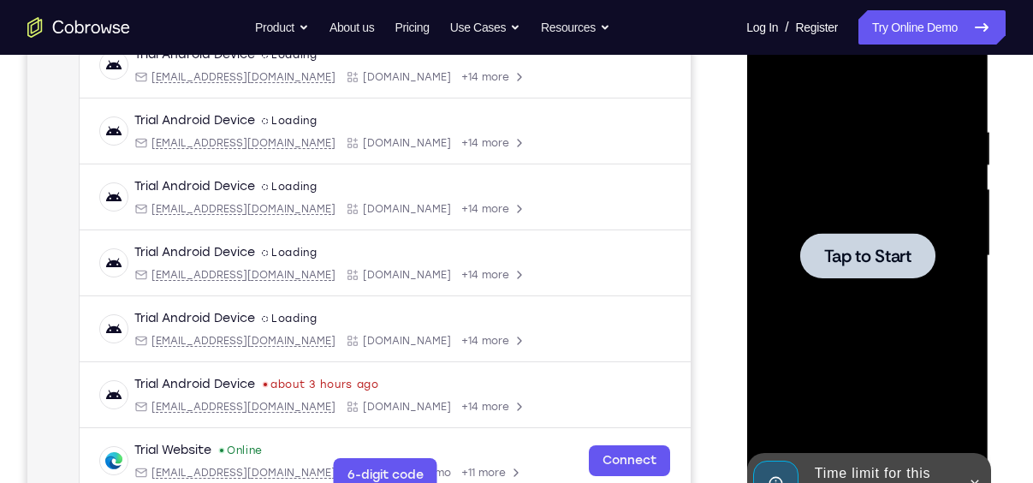
click at [954, 89] on div at bounding box center [867, 255] width 216 height 479
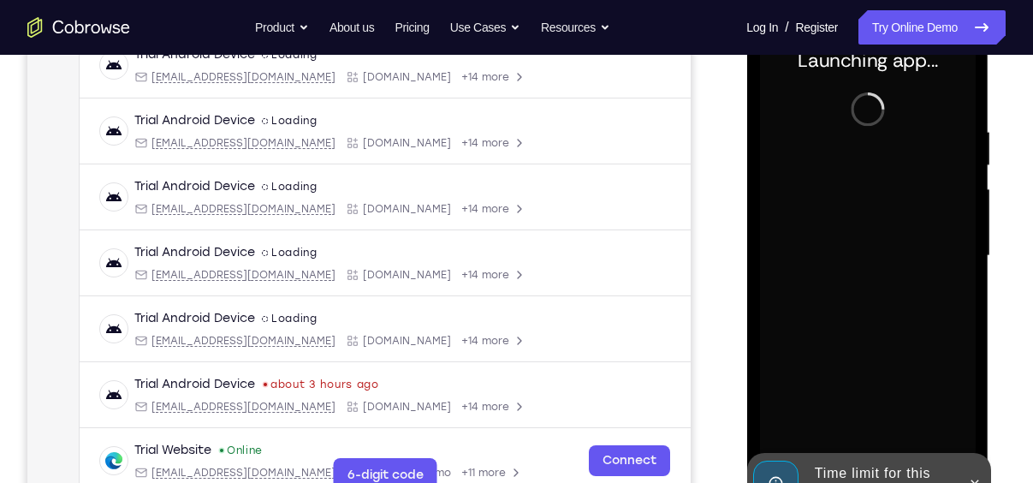
scroll to position [0, 0]
